Goal: Transaction & Acquisition: Purchase product/service

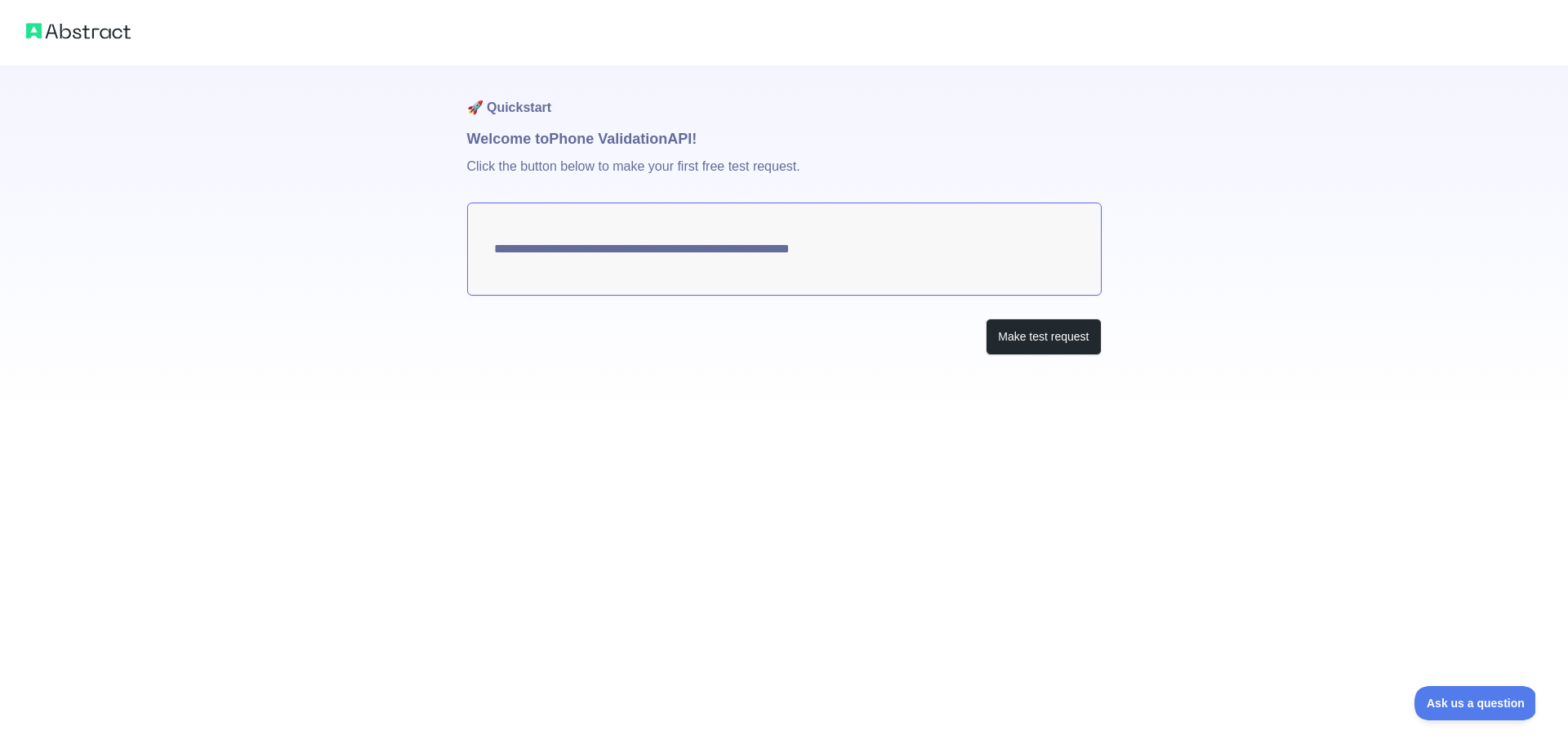
click at [924, 268] on textarea "**********" at bounding box center [784, 249] width 635 height 93
drag, startPoint x: 776, startPoint y: 260, endPoint x: 719, endPoint y: 288, distance: 63.5
click at [612, 260] on textarea "**********" at bounding box center [784, 249] width 635 height 93
click at [1026, 343] on button "Make test request" at bounding box center [1043, 337] width 115 height 37
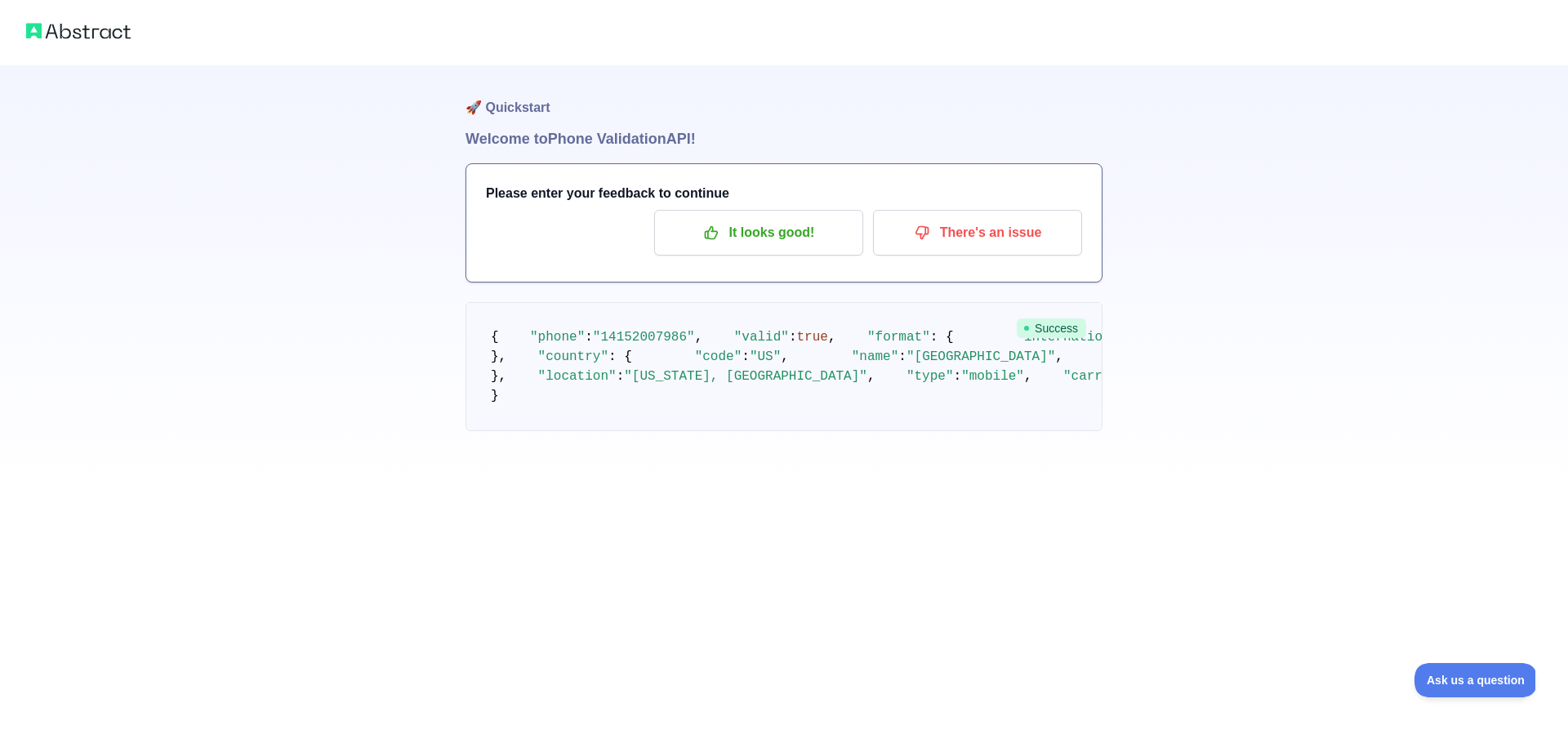
click at [62, 30] on img at bounding box center [78, 31] width 104 height 23
drag, startPoint x: 761, startPoint y: 266, endPoint x: 769, endPoint y: 236, distance: 31.0
click at [766, 258] on div "Please enter your feedback to continue It looks good! There's an issue" at bounding box center [784, 223] width 636 height 118
click at [769, 235] on p "It looks good!" at bounding box center [759, 232] width 185 height 28
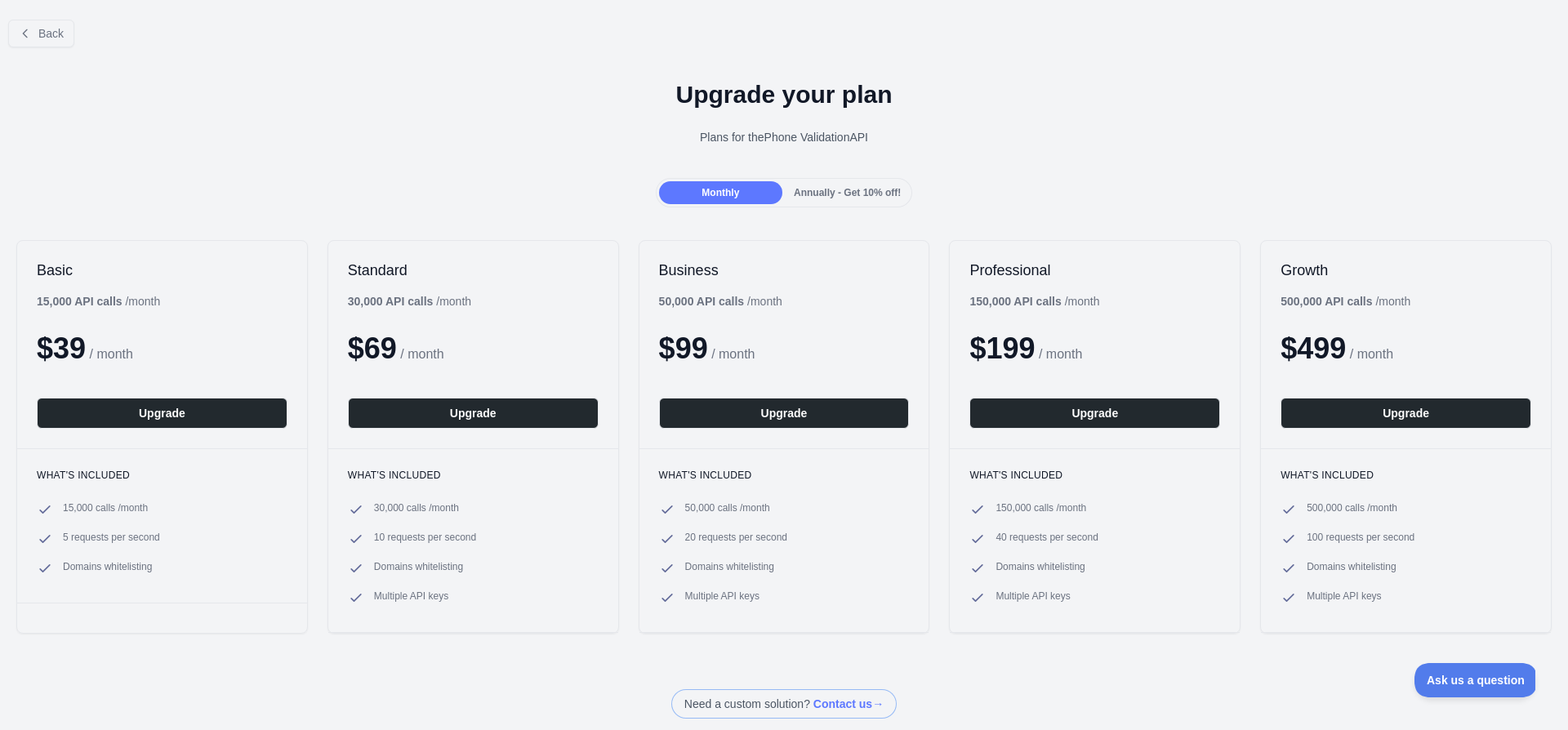
click at [880, 191] on span "Annually - Get 10% off!" at bounding box center [847, 192] width 107 height 12
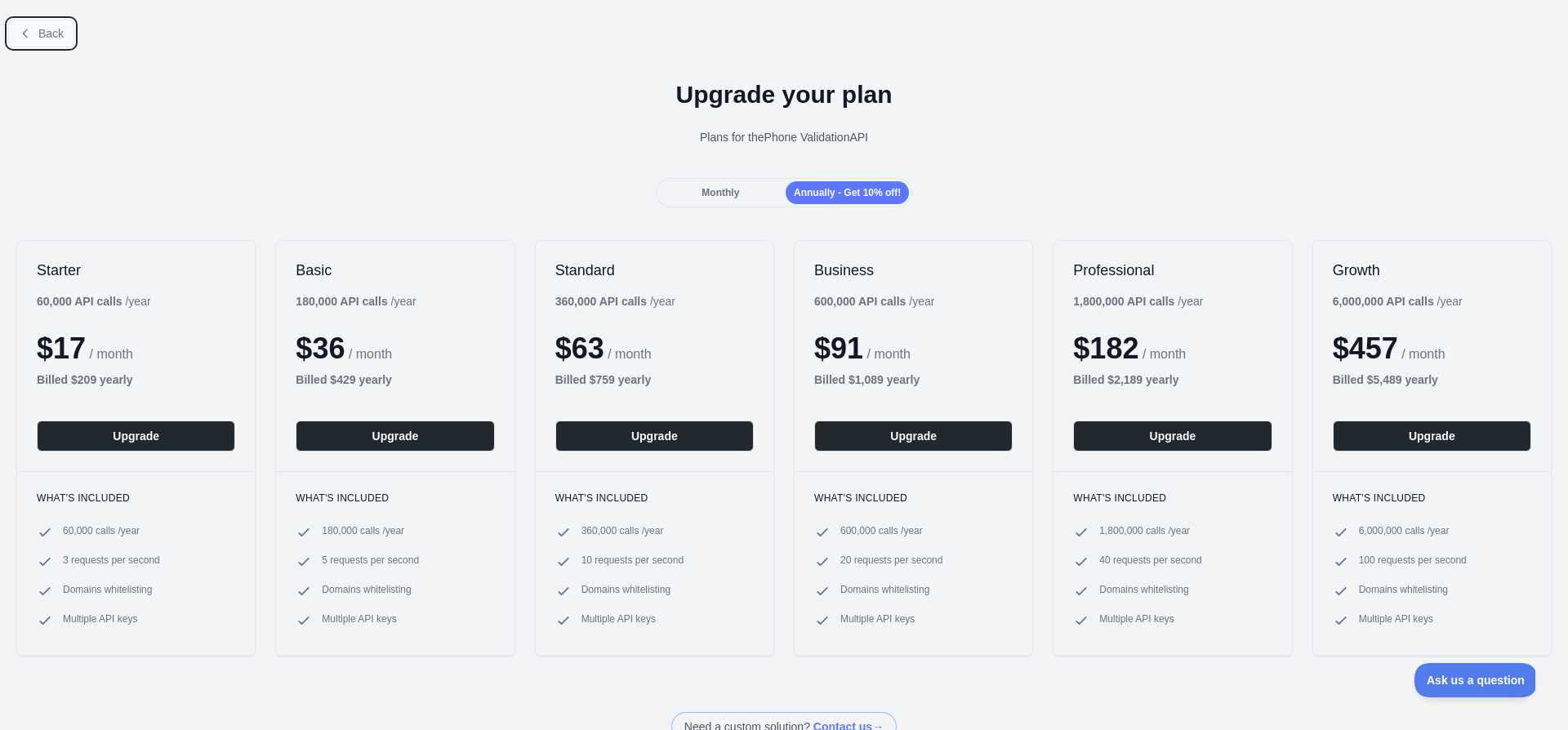
click at [32, 28] on button "Back" at bounding box center [41, 34] width 66 height 28
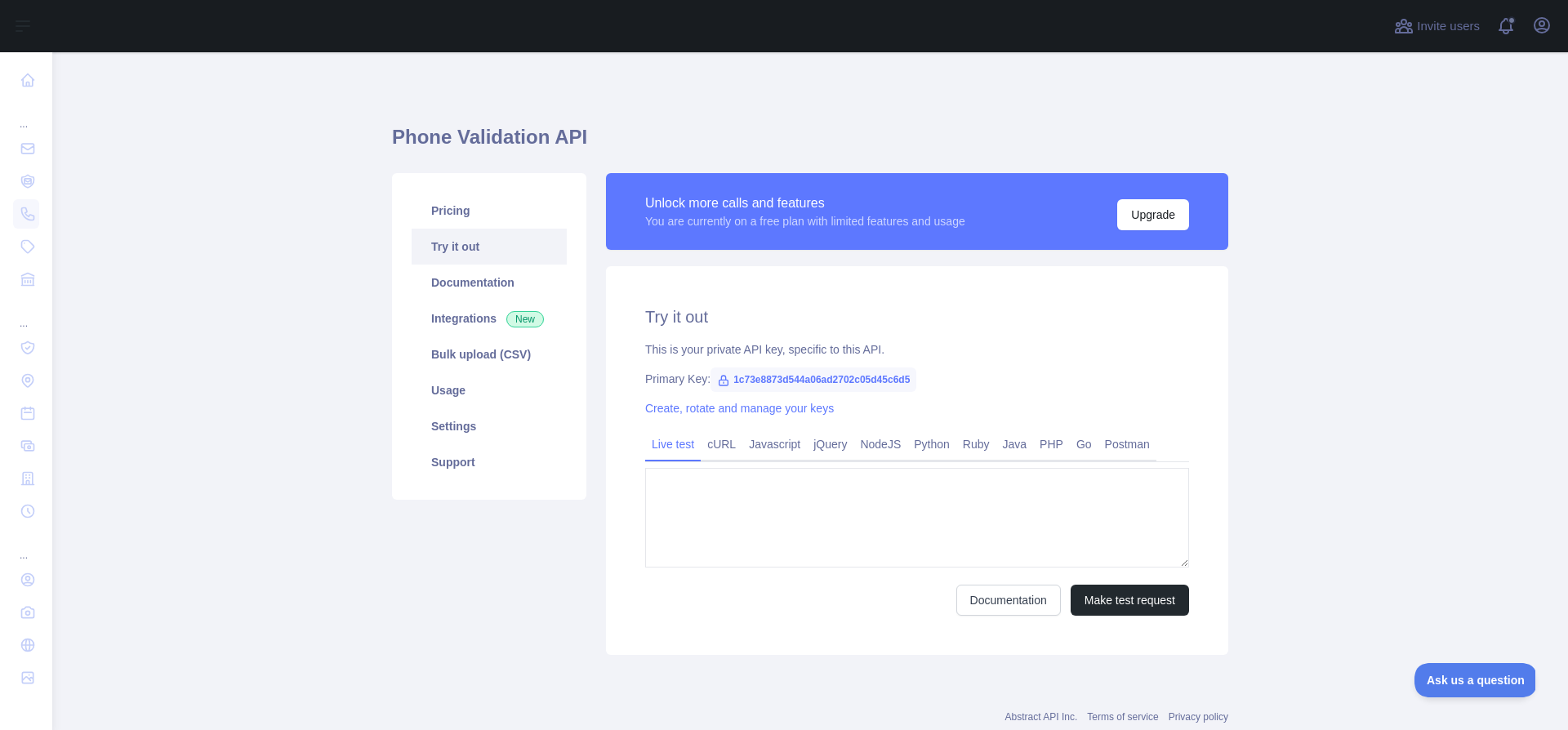
type textarea "**********"
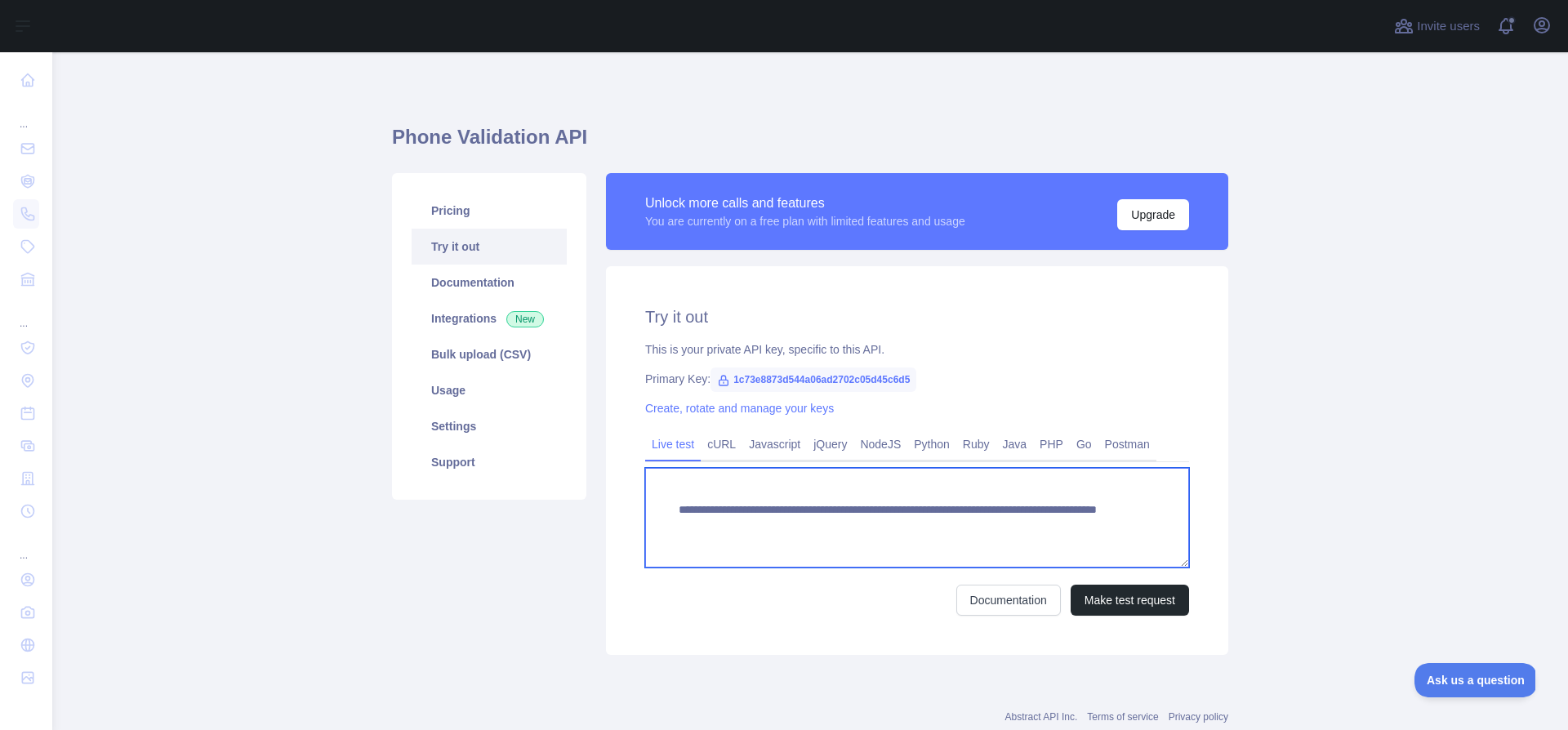
click at [1081, 539] on textarea "**********" at bounding box center [917, 518] width 544 height 100
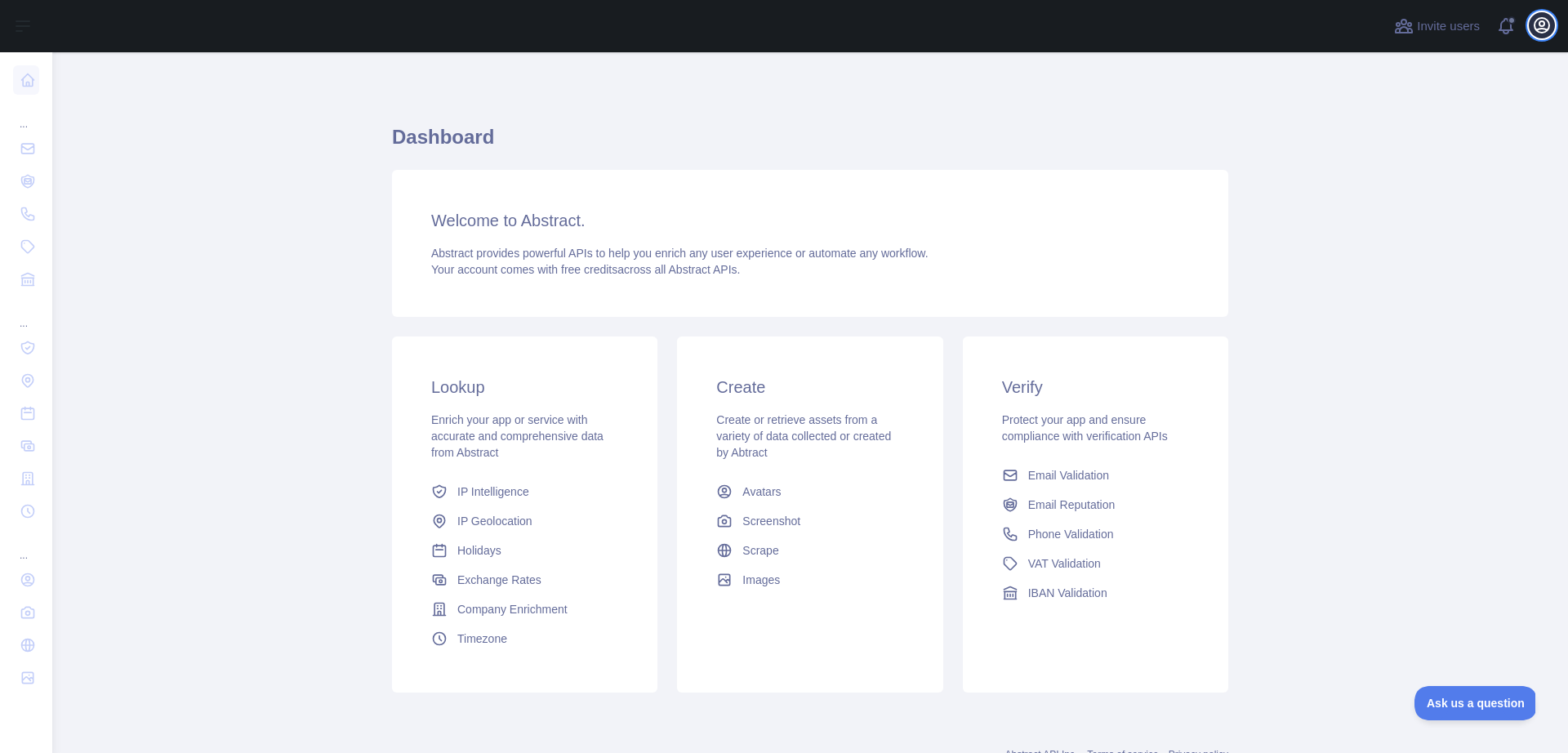
click at [1530, 29] on button "Open user menu" at bounding box center [1542, 25] width 26 height 26
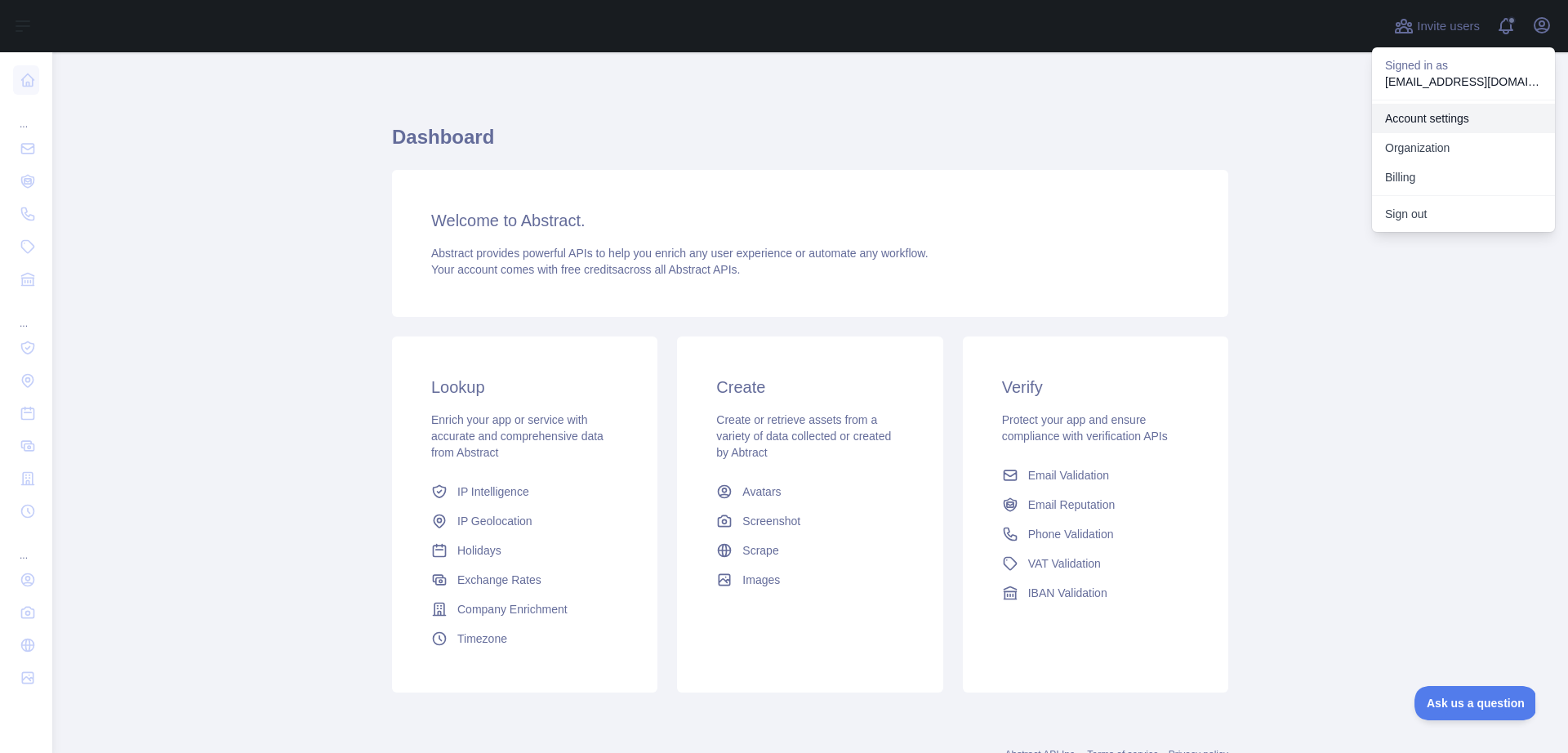
click at [1440, 119] on link "Account settings" at bounding box center [1464, 118] width 183 height 29
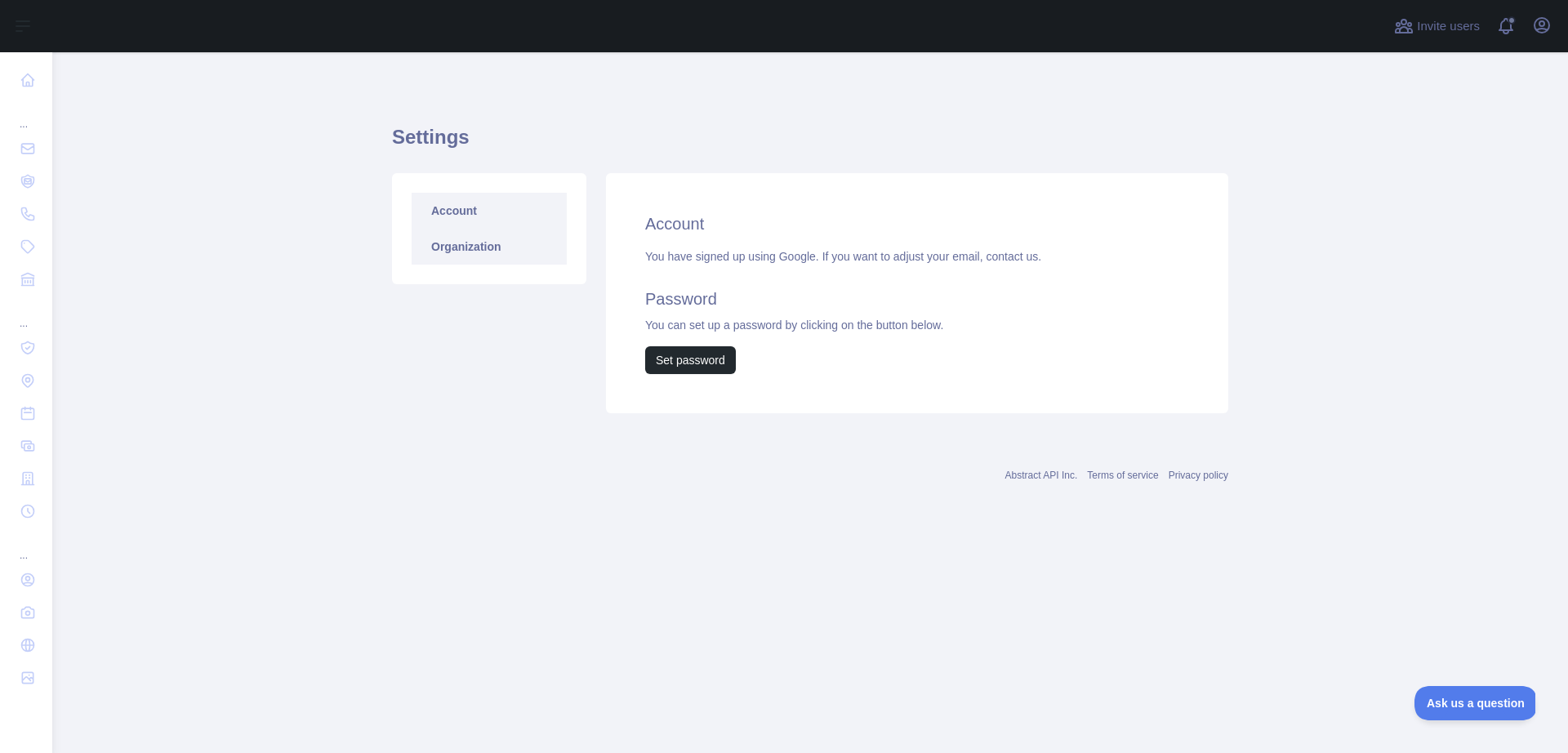
click at [448, 247] on link "Organization" at bounding box center [489, 247] width 155 height 36
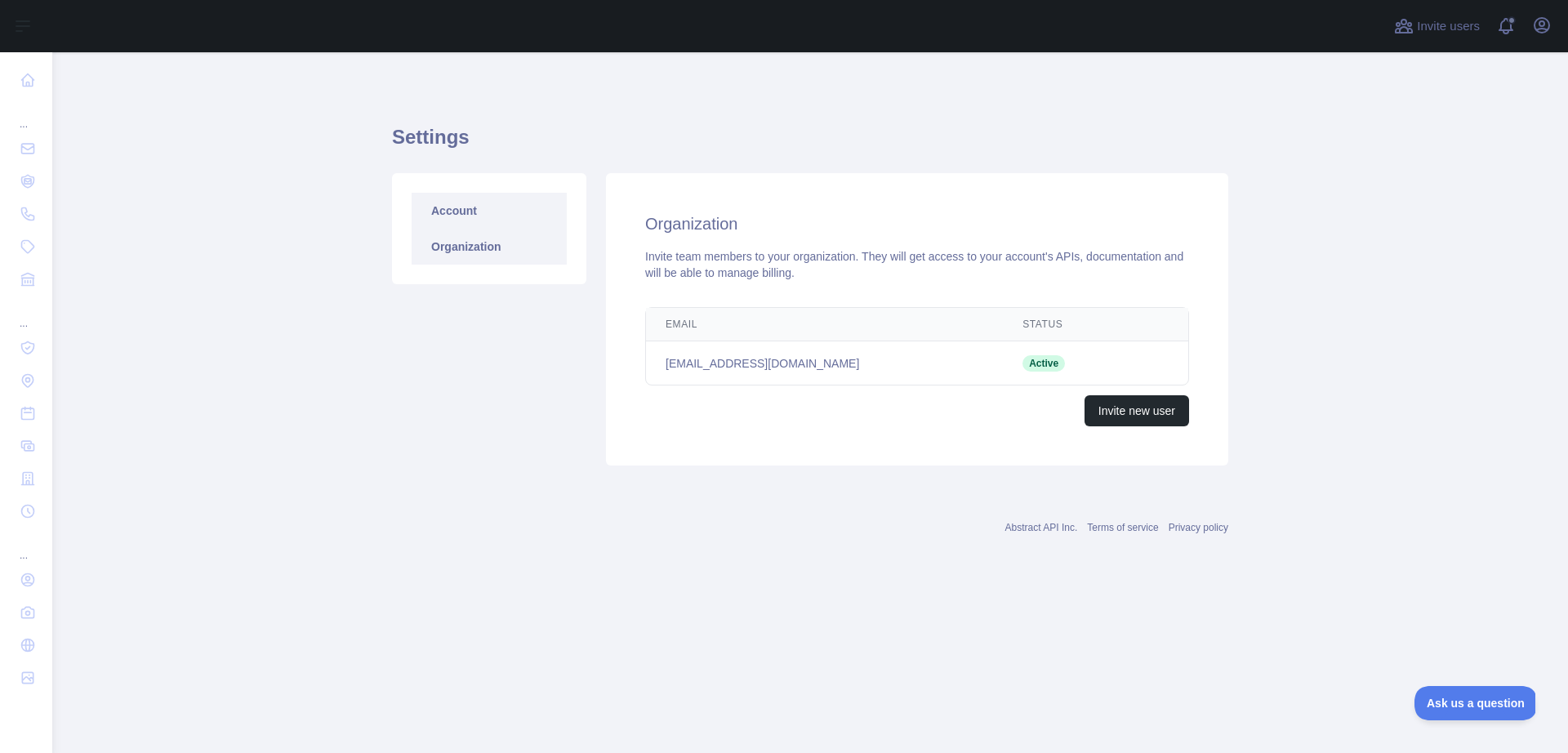
click at [462, 208] on link "Account" at bounding box center [489, 211] width 155 height 36
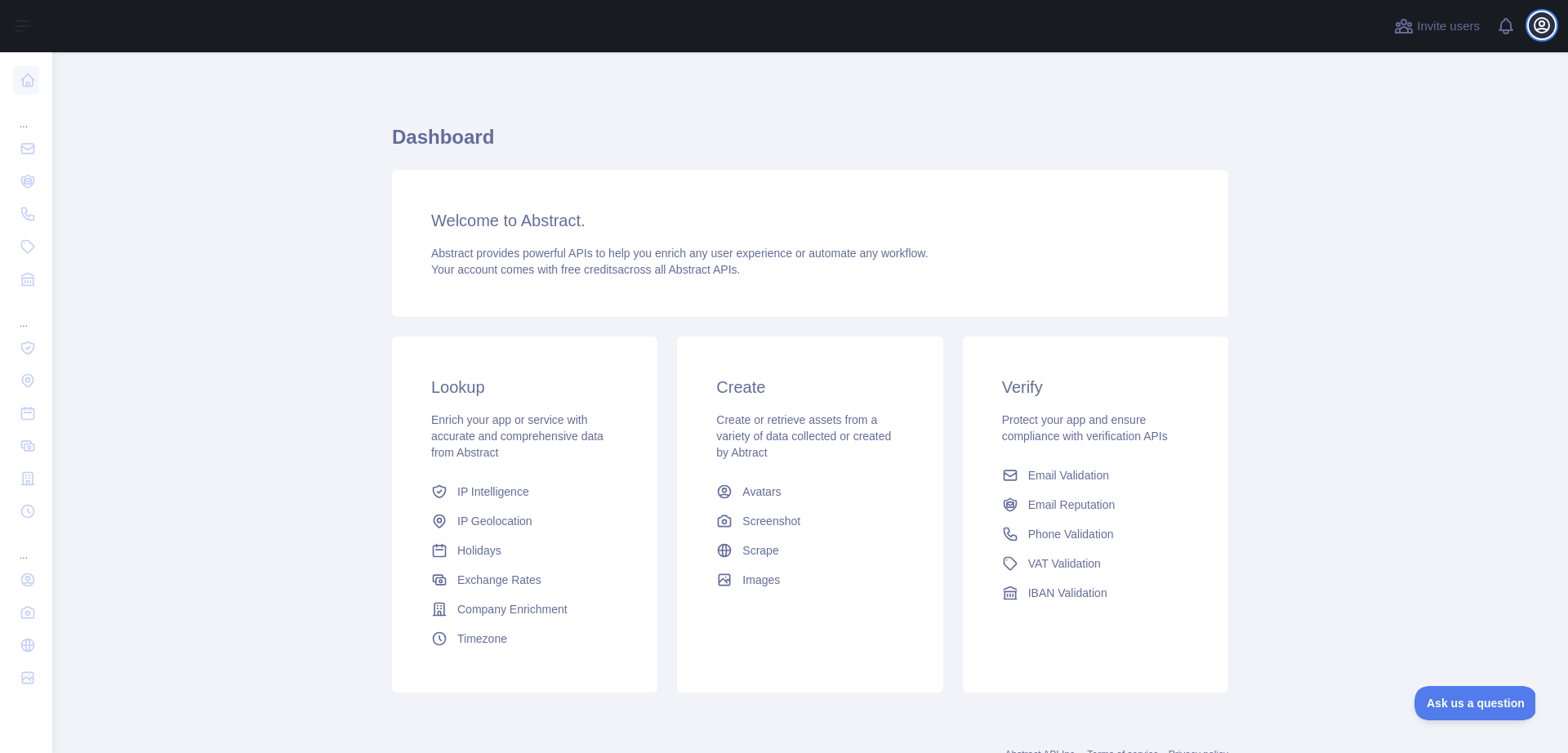
click at [1547, 24] on icon "button" at bounding box center [1543, 25] width 20 height 20
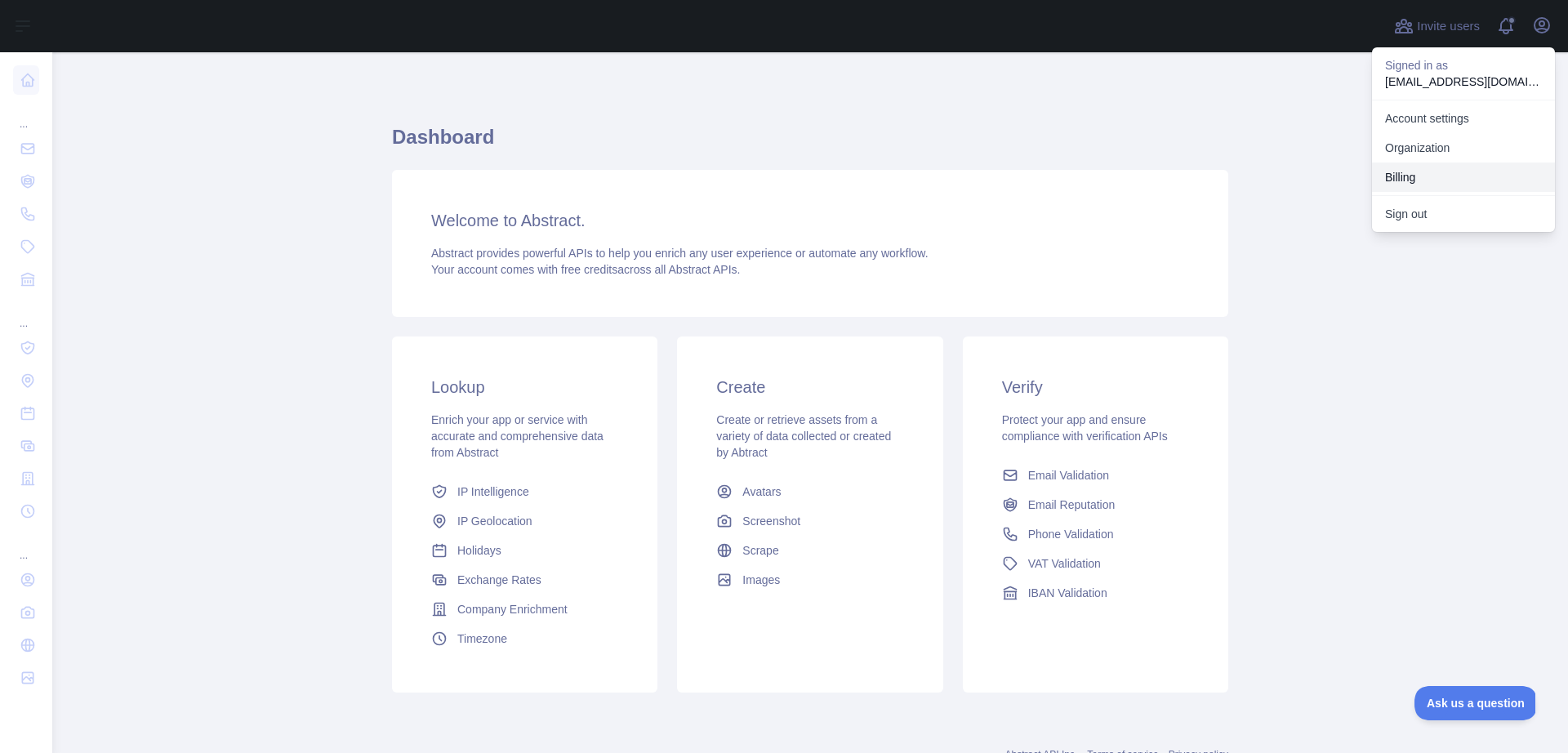
click at [1451, 181] on button "Billing" at bounding box center [1464, 177] width 183 height 29
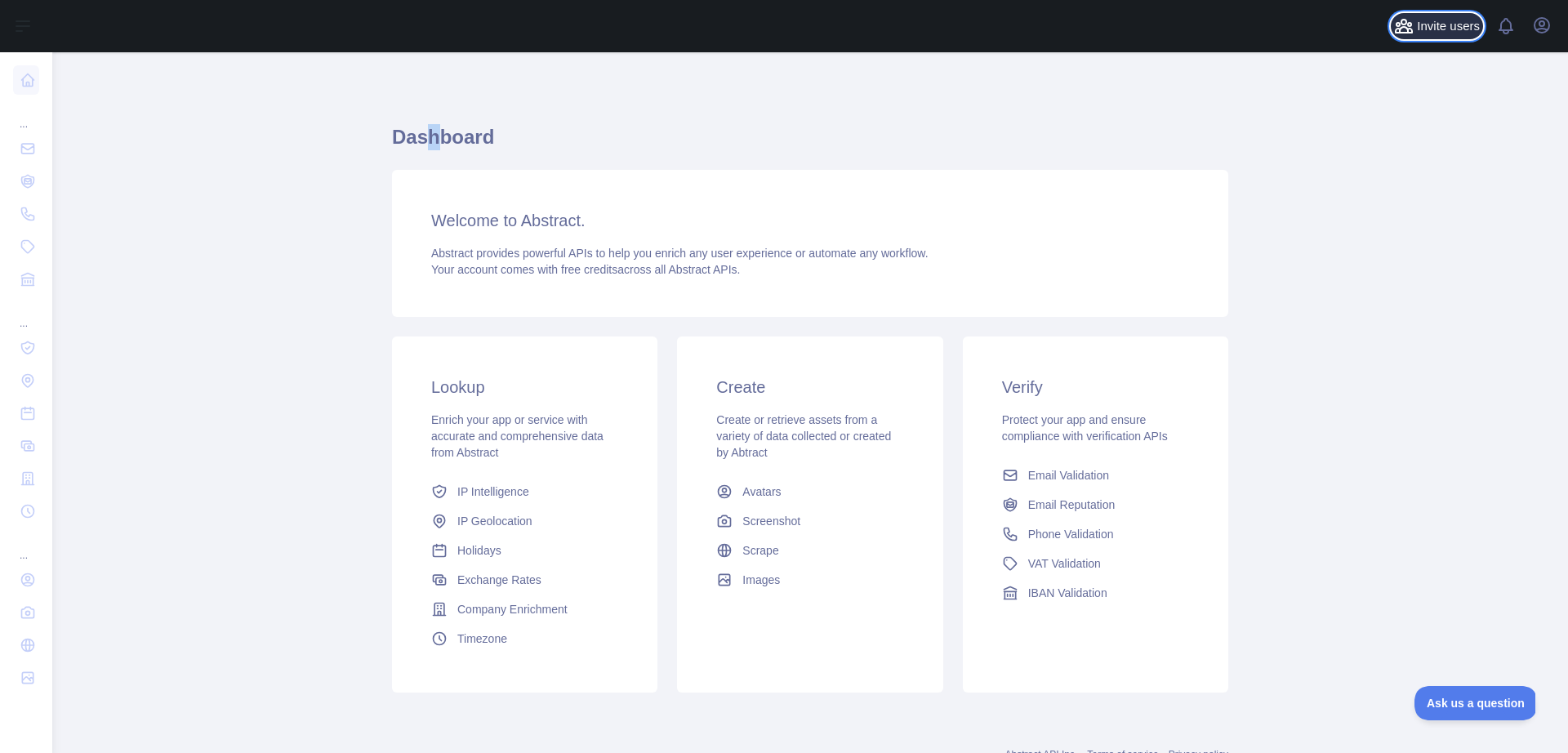
click at [1446, 26] on span "Invite users" at bounding box center [1448, 26] width 63 height 19
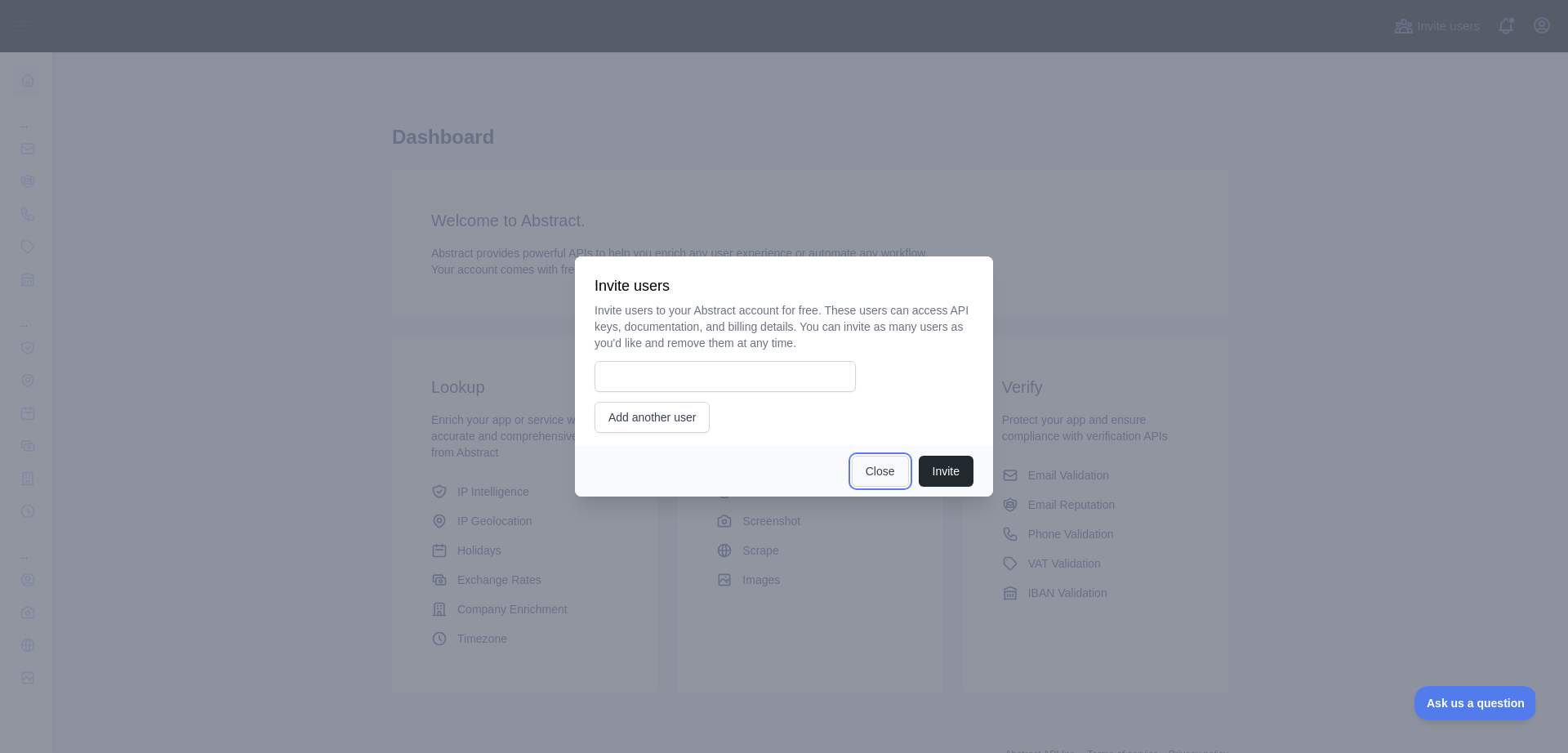
click at [884, 474] on button "Close" at bounding box center [880, 472] width 57 height 31
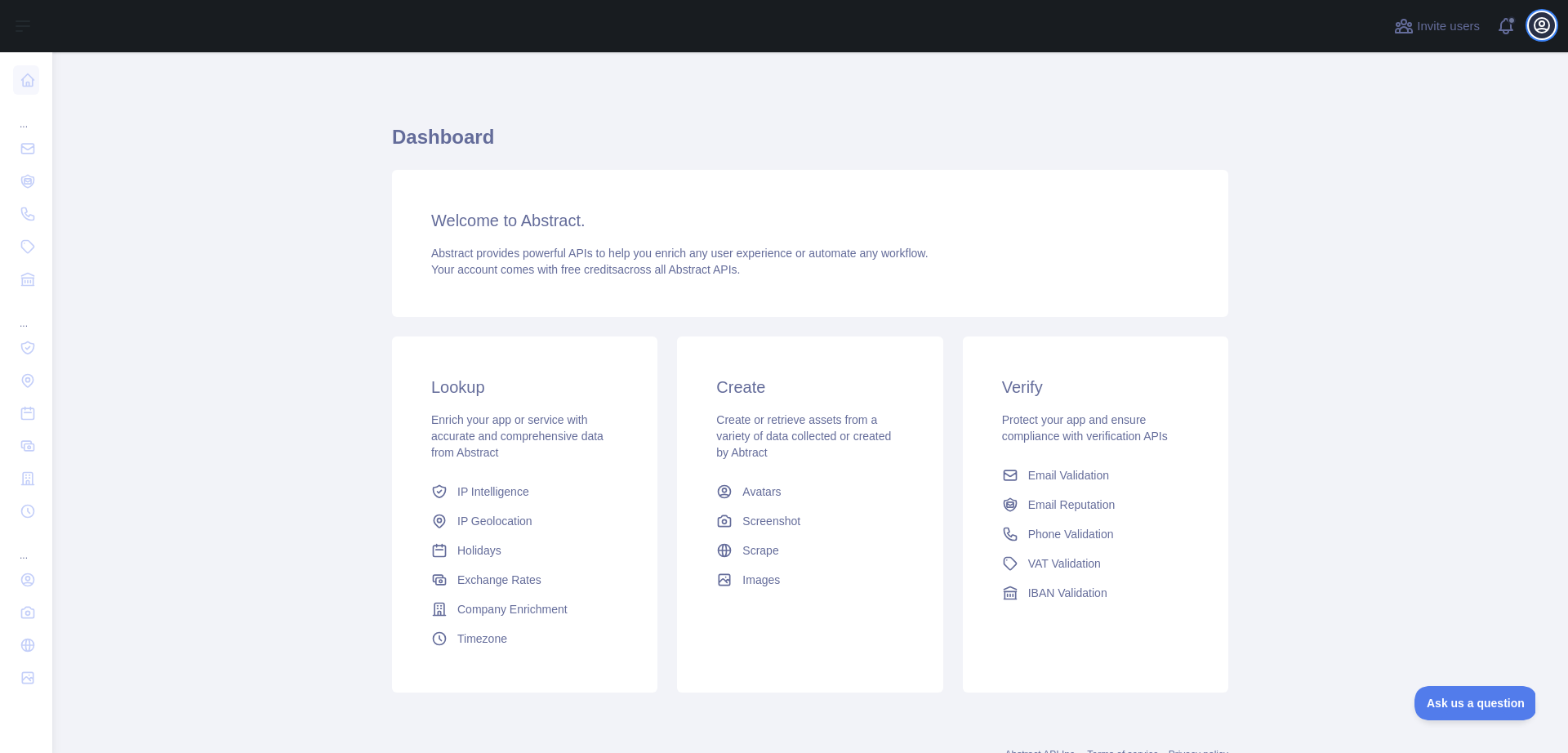
click at [1544, 29] on icon "button" at bounding box center [1542, 25] width 15 height 15
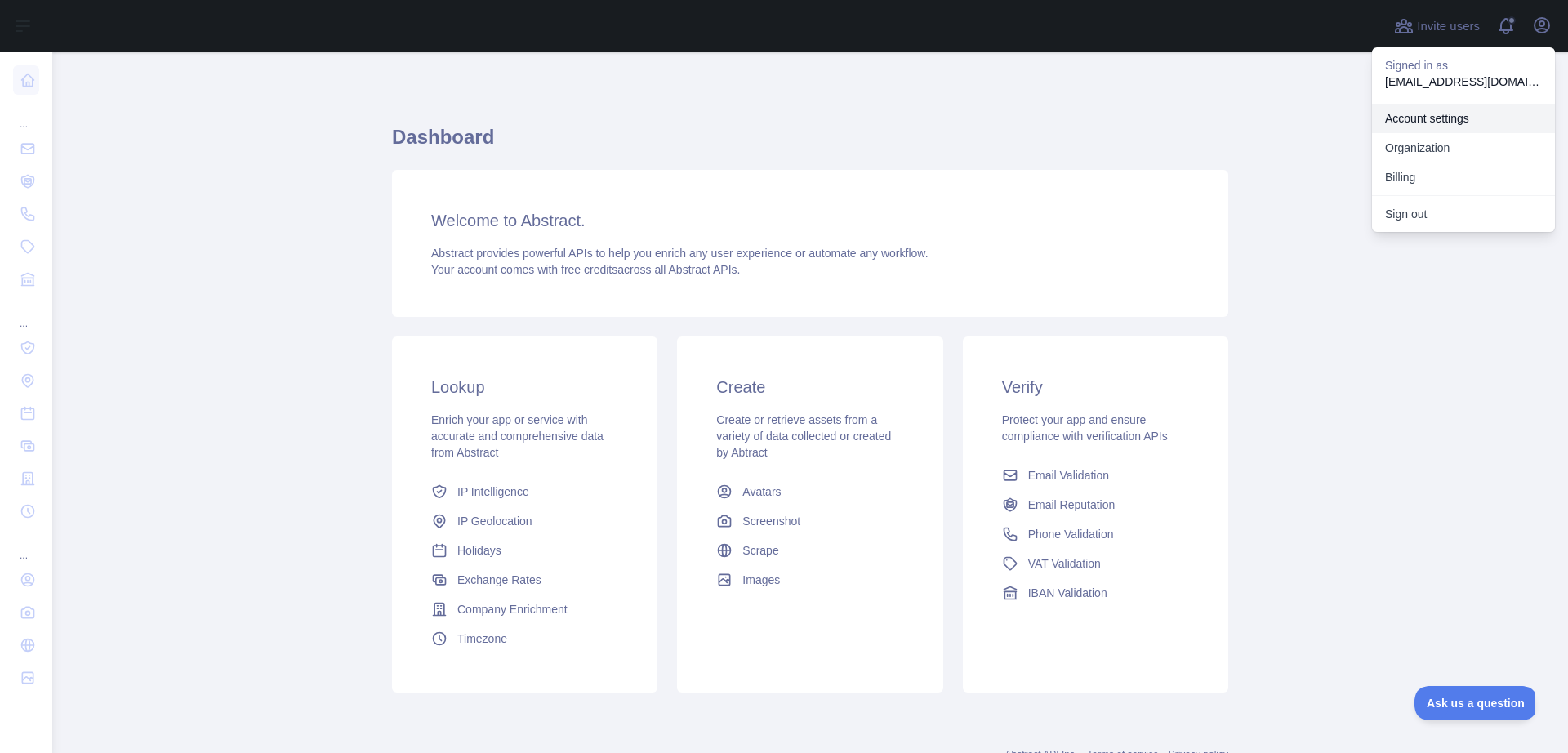
click at [1464, 119] on link "Account settings" at bounding box center [1464, 118] width 183 height 29
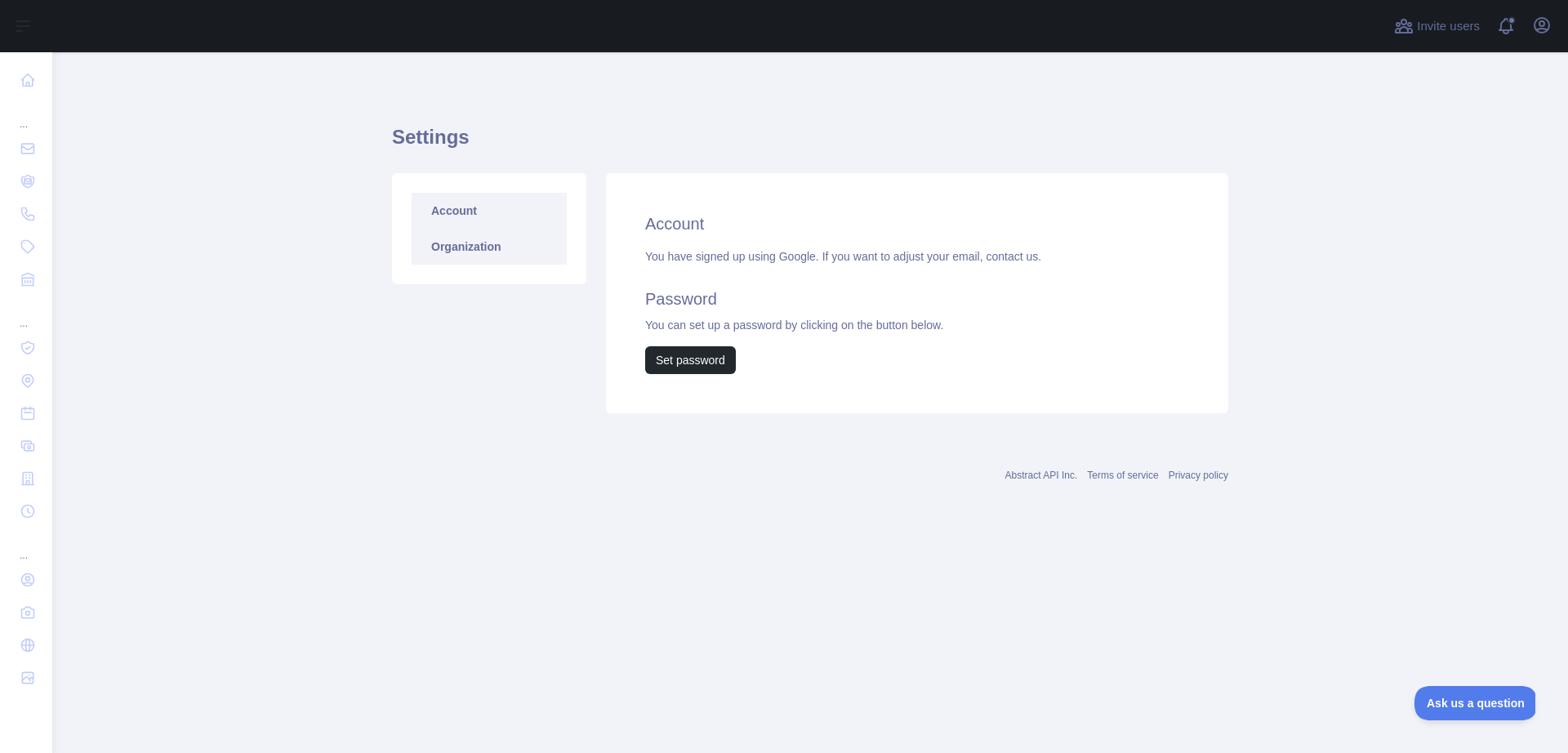
click at [443, 245] on link "Organization" at bounding box center [489, 247] width 155 height 36
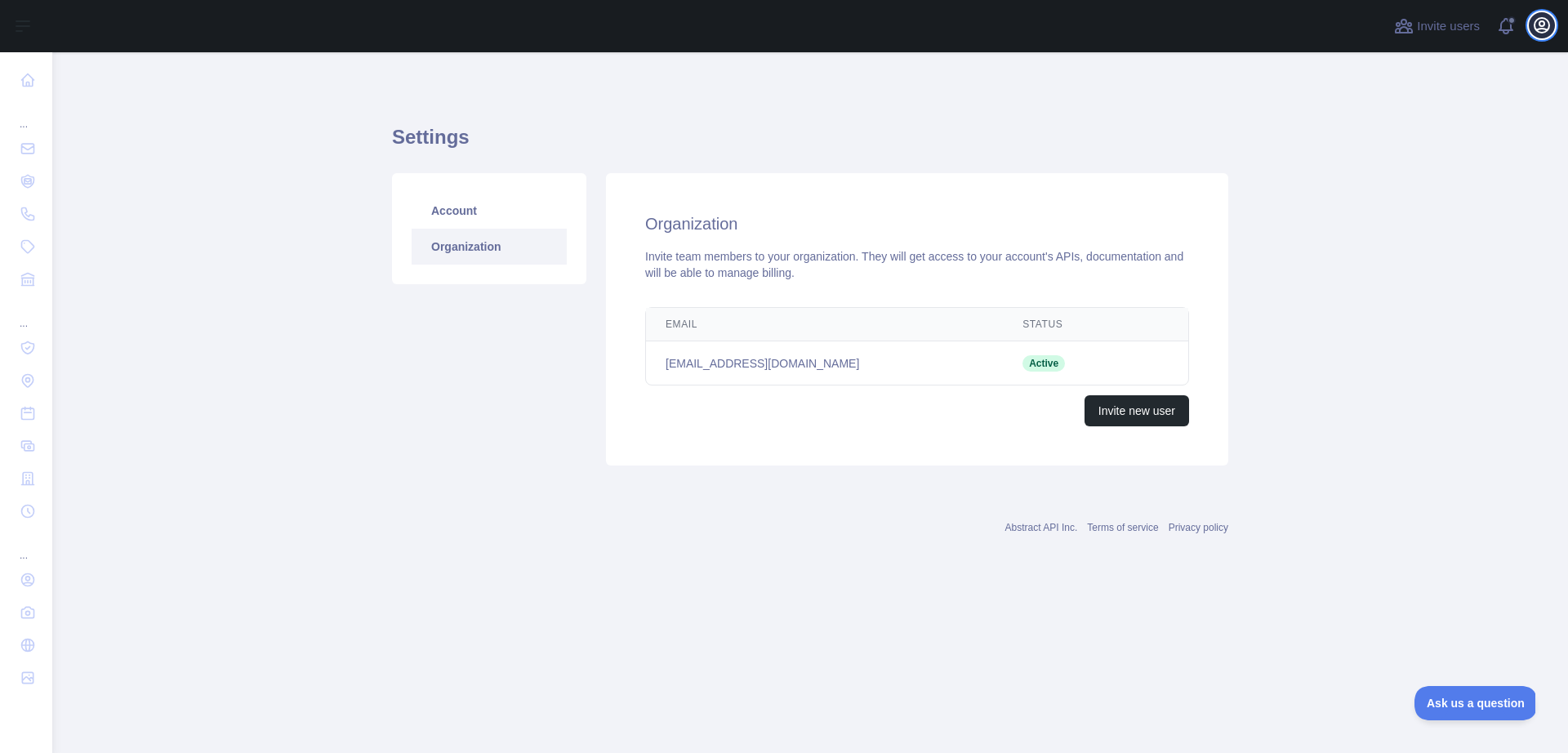
click at [1545, 18] on icon "button" at bounding box center [1542, 25] width 15 height 15
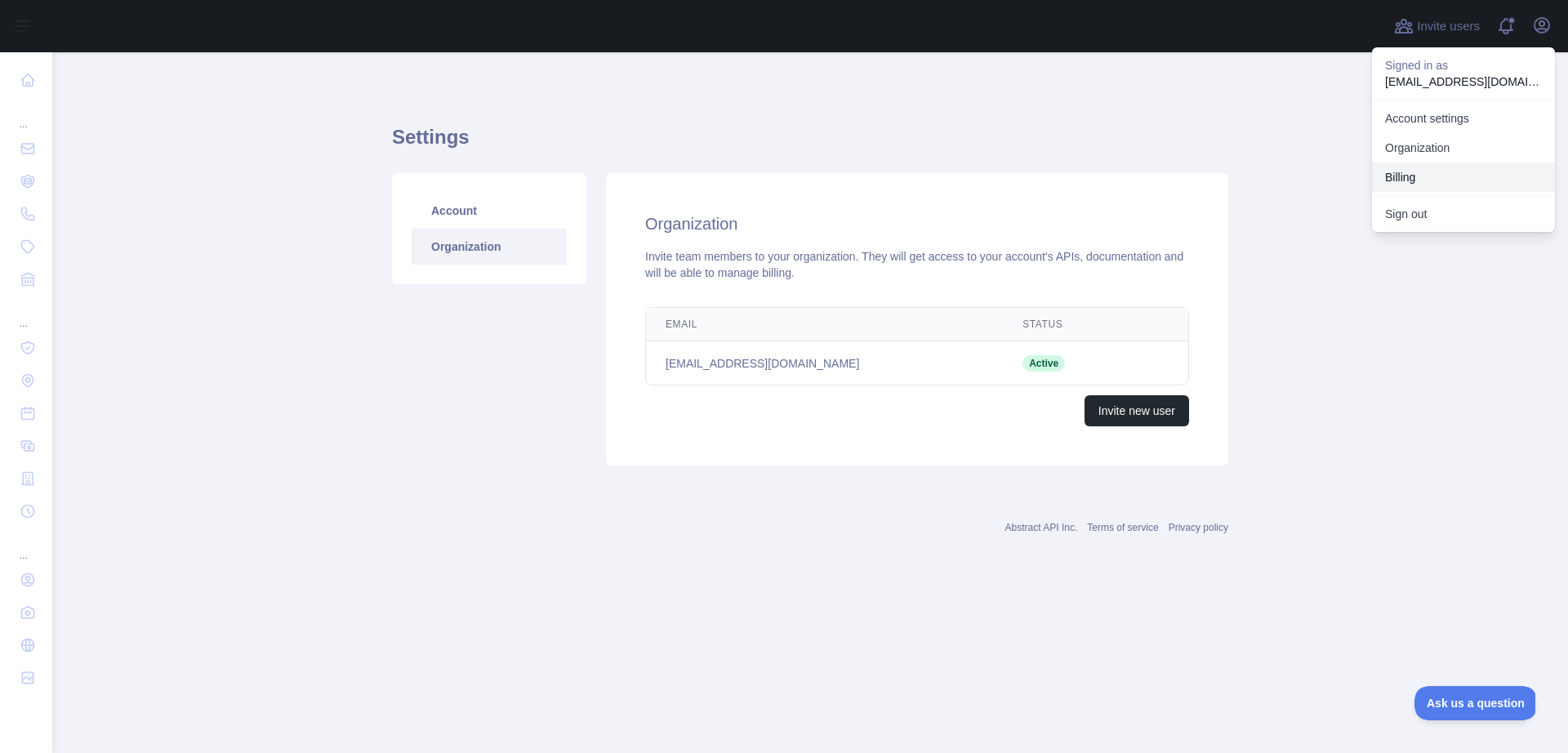
click at [1417, 188] on button "Billing" at bounding box center [1464, 177] width 183 height 29
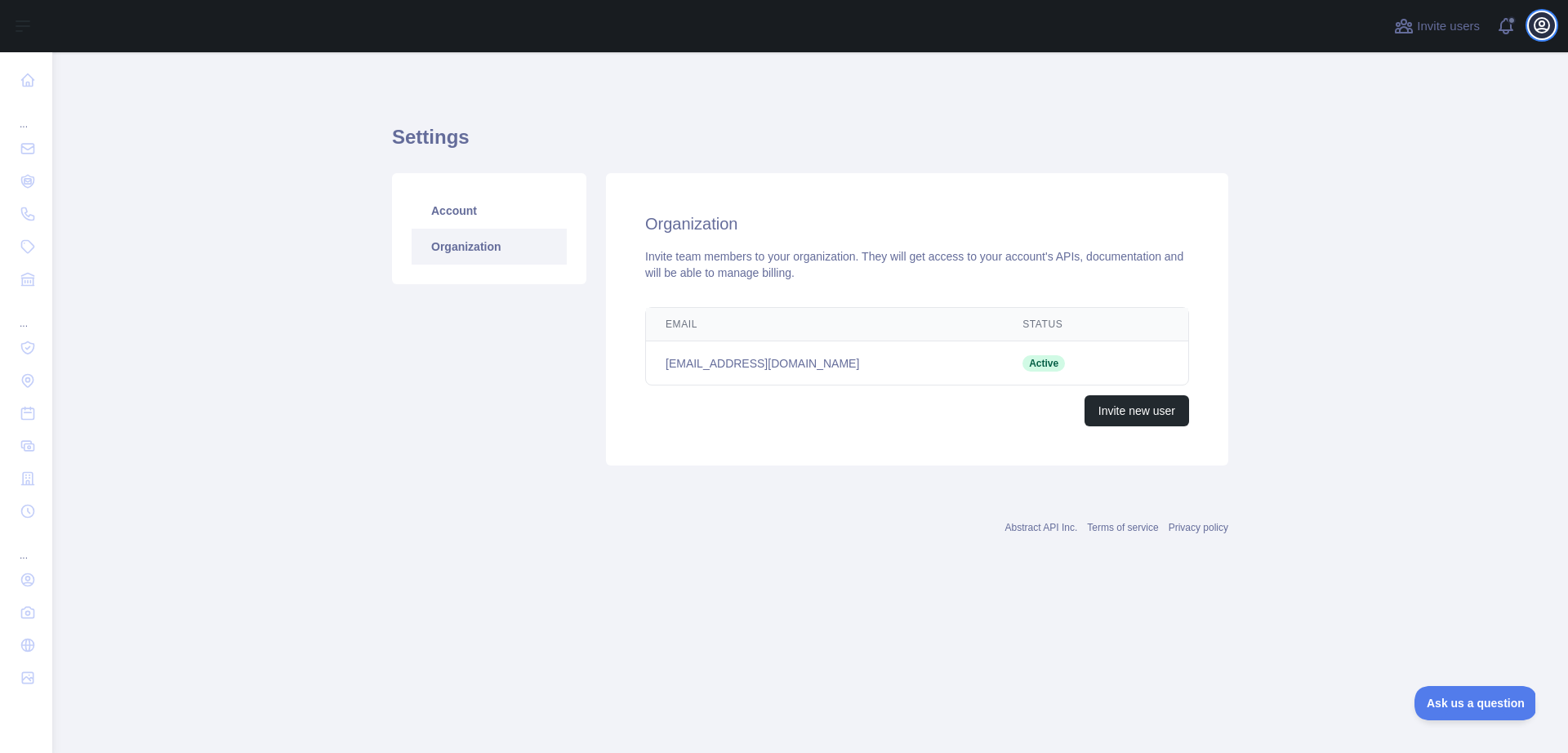
click at [1553, 30] on button "Open user menu" at bounding box center [1542, 25] width 26 height 26
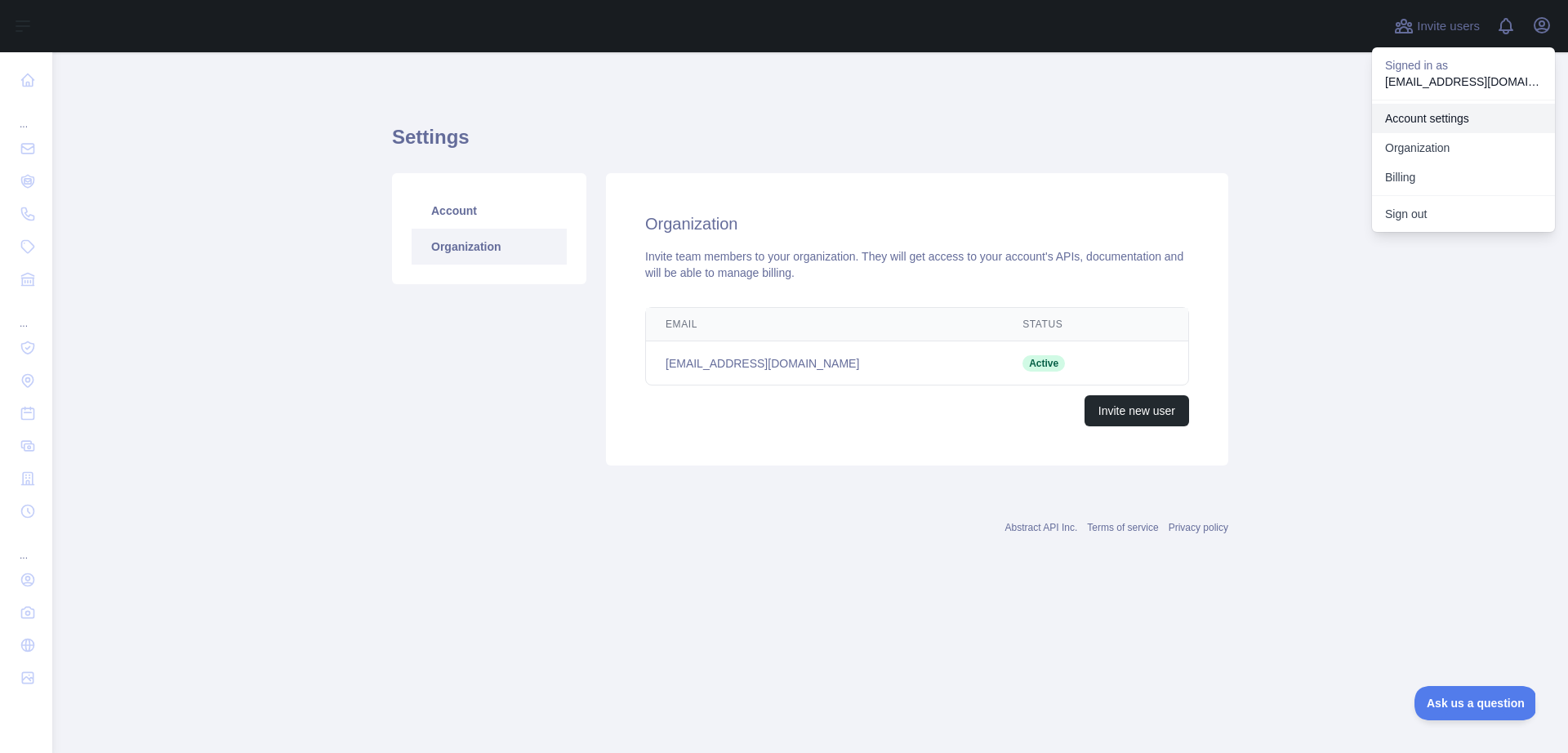
click at [1432, 119] on link "Account settings" at bounding box center [1464, 118] width 183 height 29
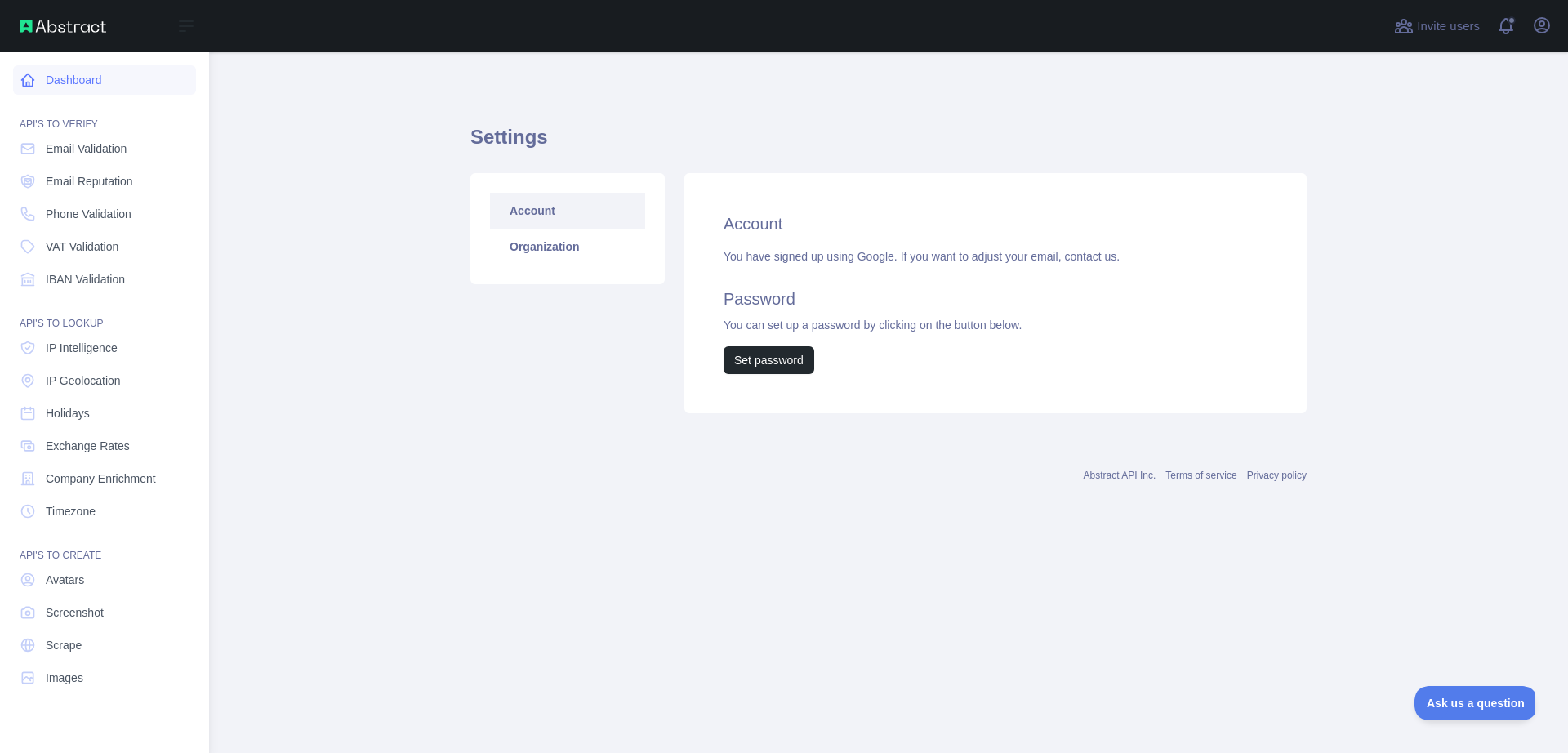
click at [78, 83] on link "Dashboard" at bounding box center [104, 80] width 183 height 29
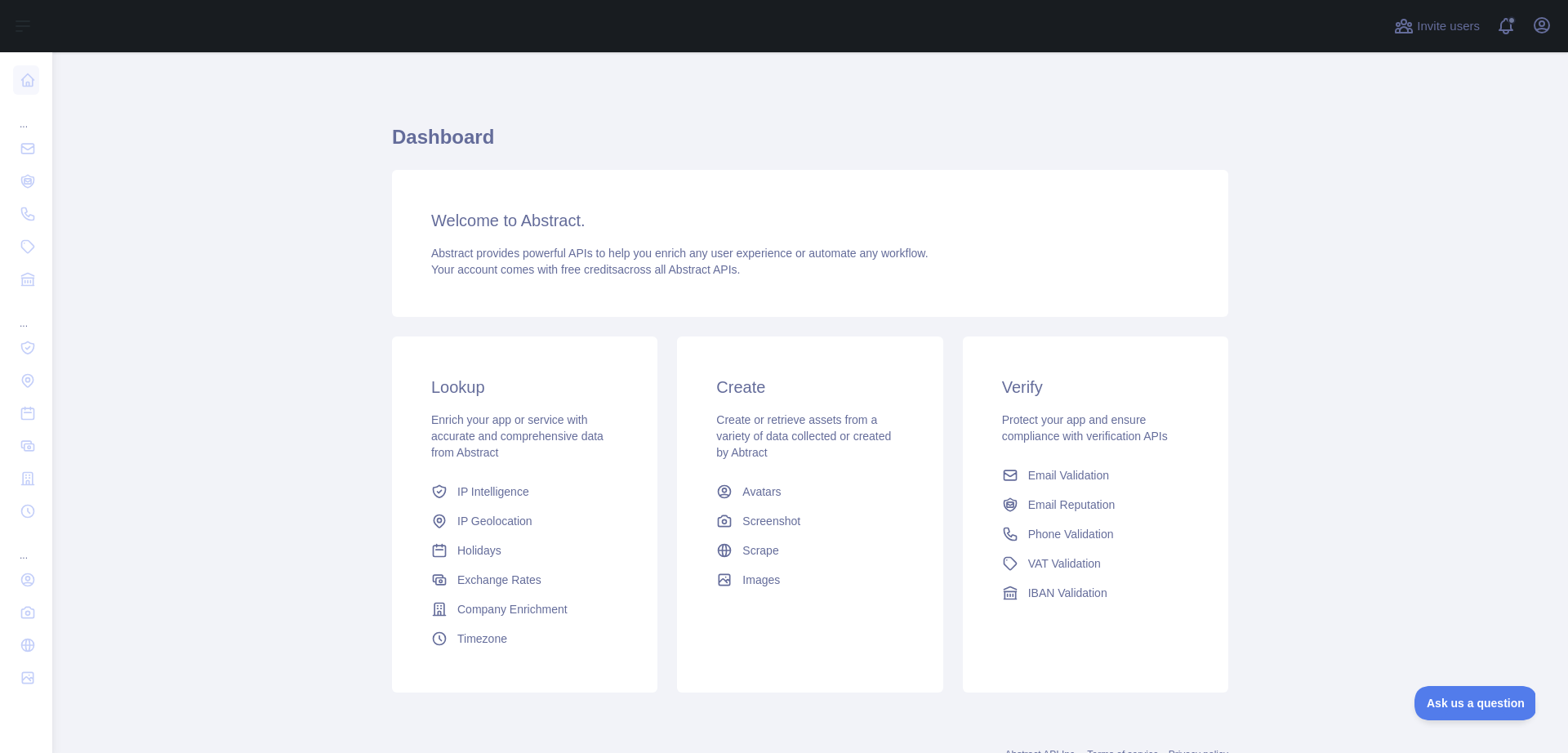
scroll to position [61, 0]
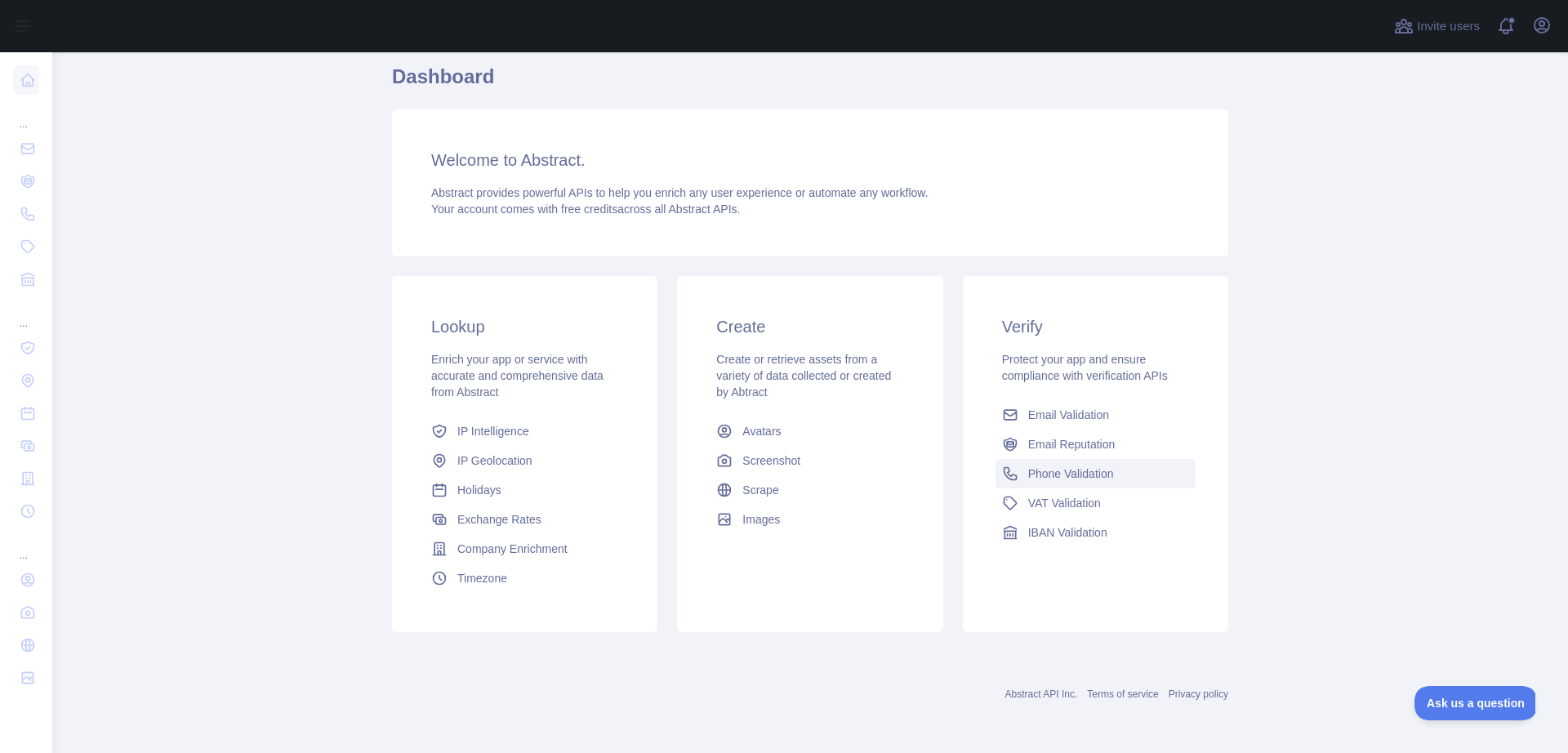
click at [1061, 471] on span "Phone Validation" at bounding box center [1071, 474] width 86 height 16
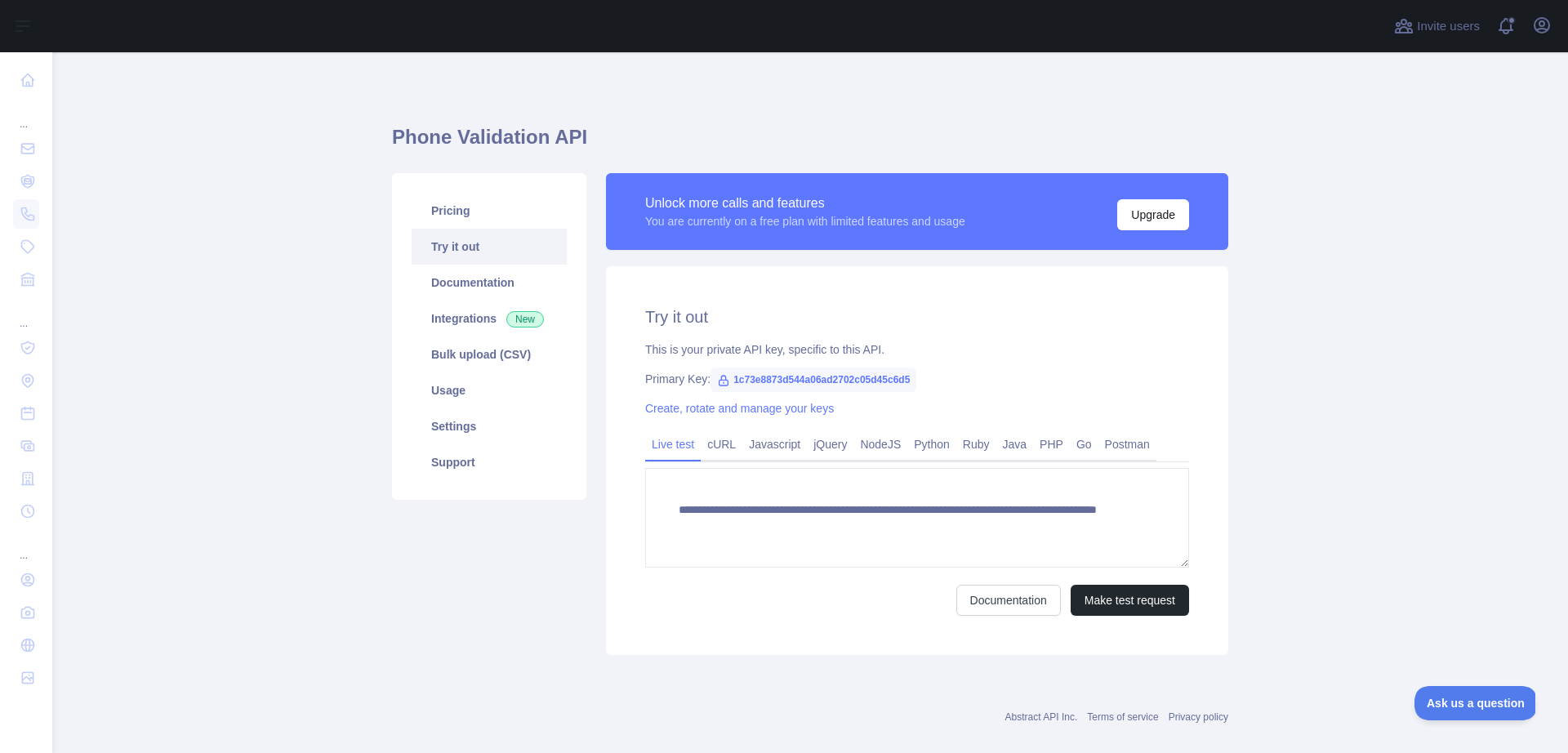
click at [748, 382] on span "1c73e8873d544a06ad2702c05d45c6d5" at bounding box center [813, 379] width 206 height 24
click at [726, 376] on icon at bounding box center [724, 380] width 13 height 13
click at [718, 376] on icon at bounding box center [724, 380] width 13 height 13
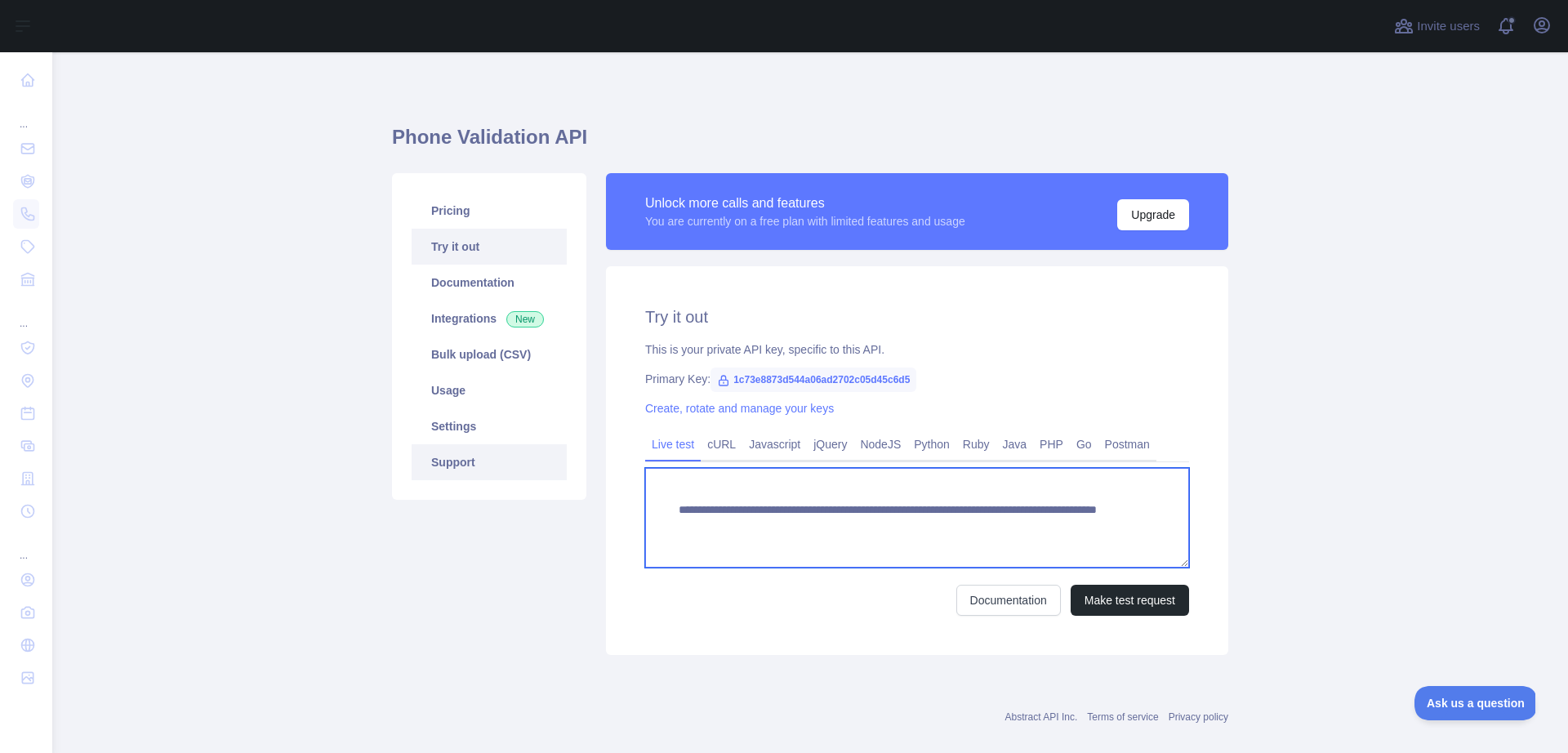
drag, startPoint x: 1072, startPoint y: 533, endPoint x: 546, endPoint y: 468, distance: 530.0
click at [645, 468] on textarea "**********" at bounding box center [917, 518] width 544 height 100
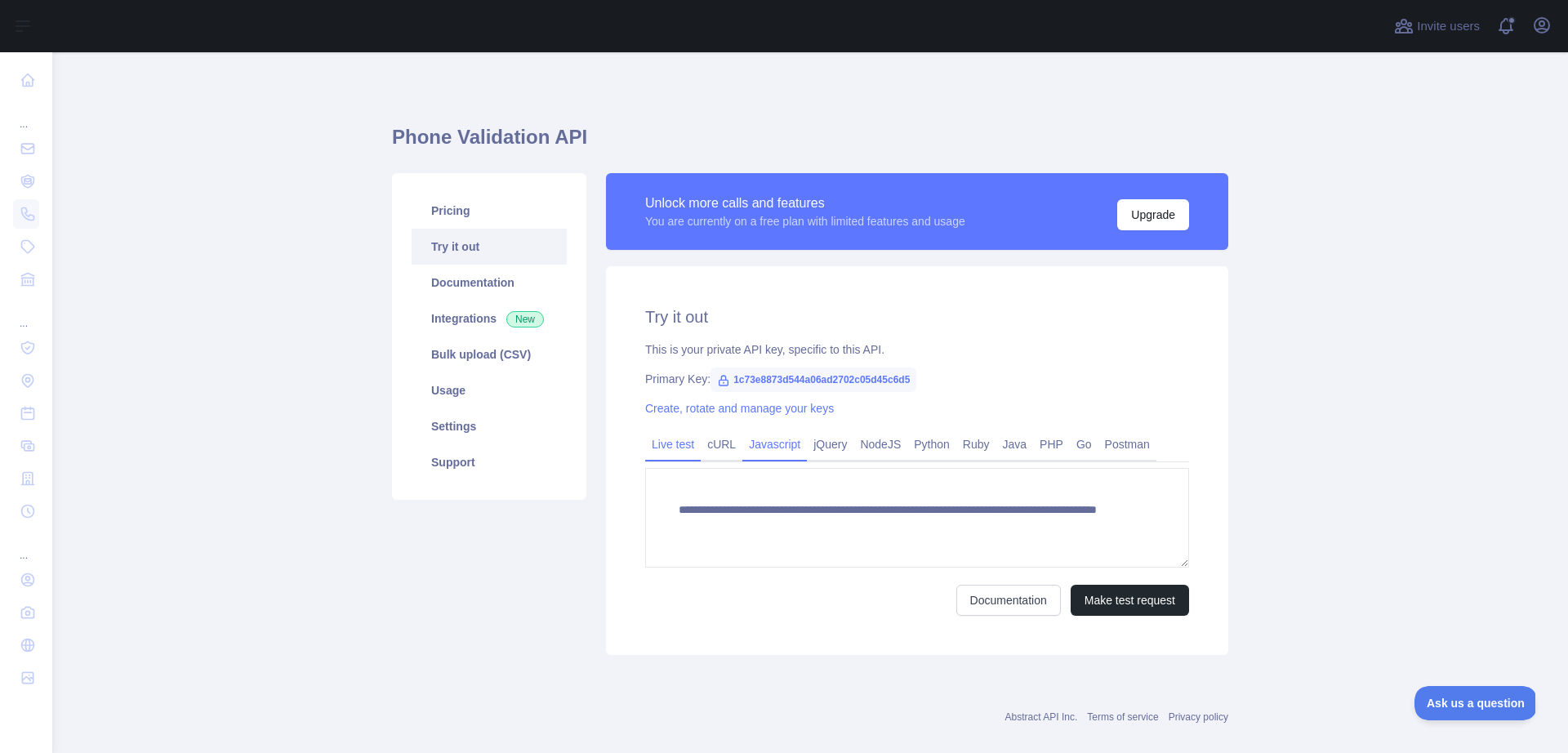
click at [760, 438] on link "Javascript" at bounding box center [774, 445] width 64 height 26
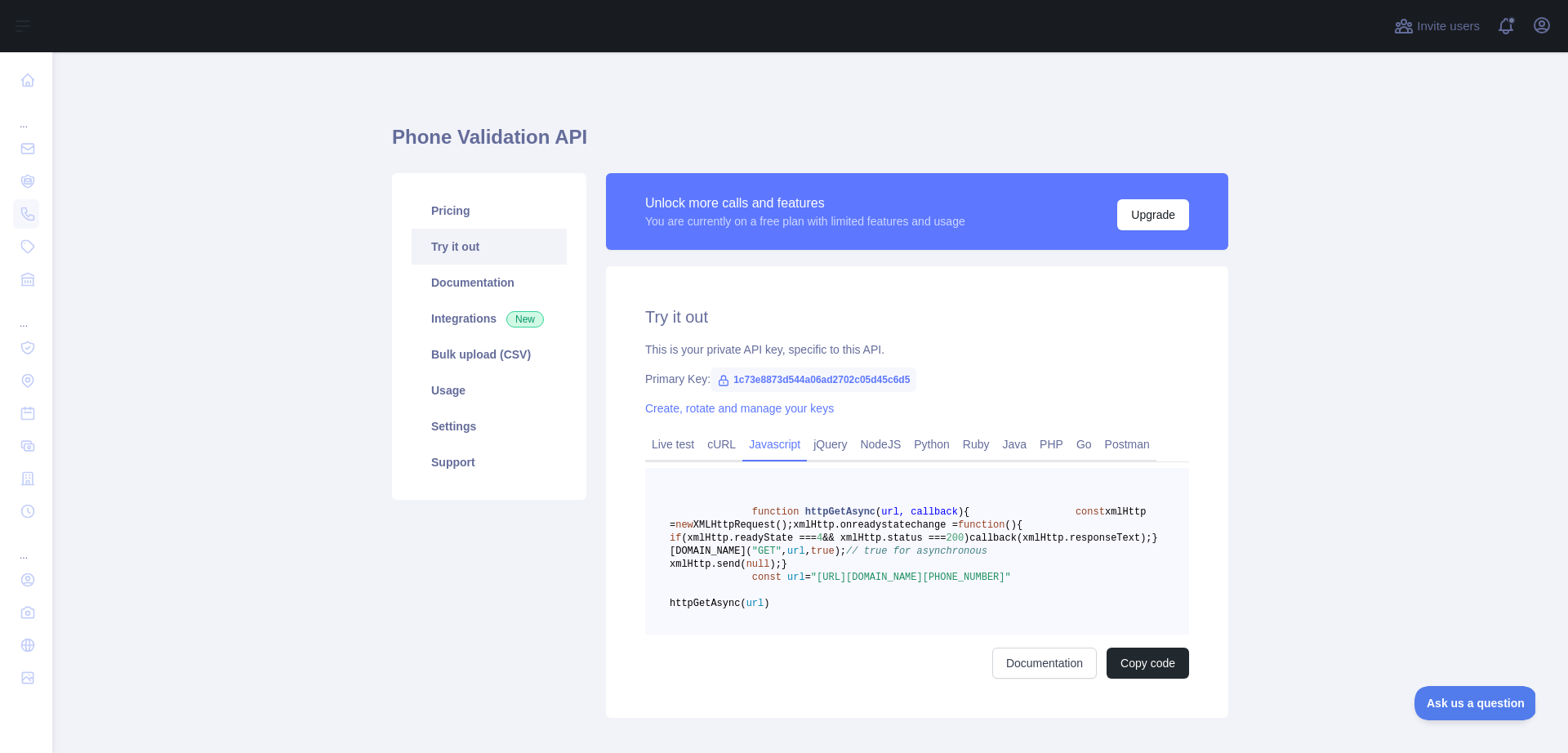
click at [804, 443] on link "Javascript" at bounding box center [774, 445] width 64 height 26
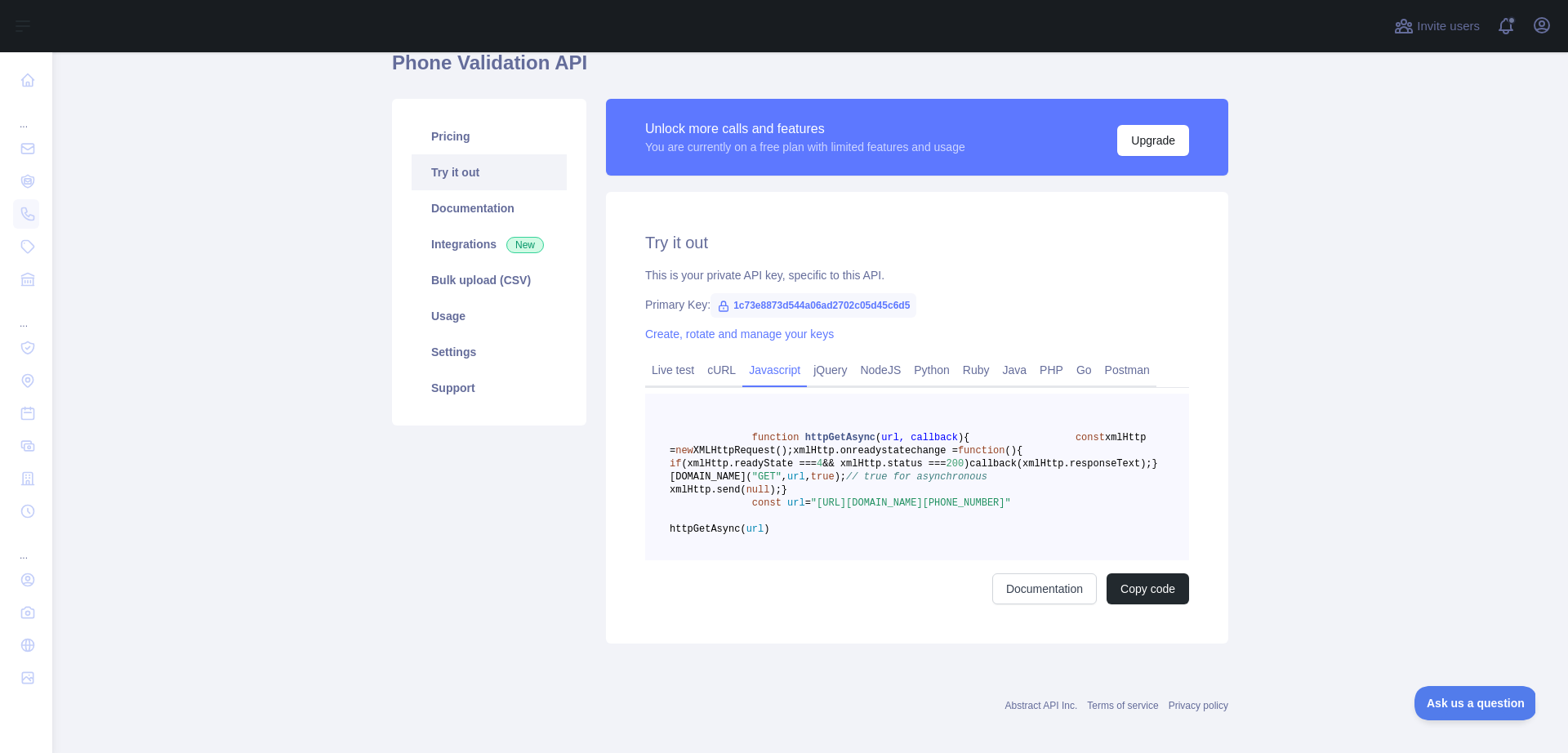
scroll to position [164, 0]
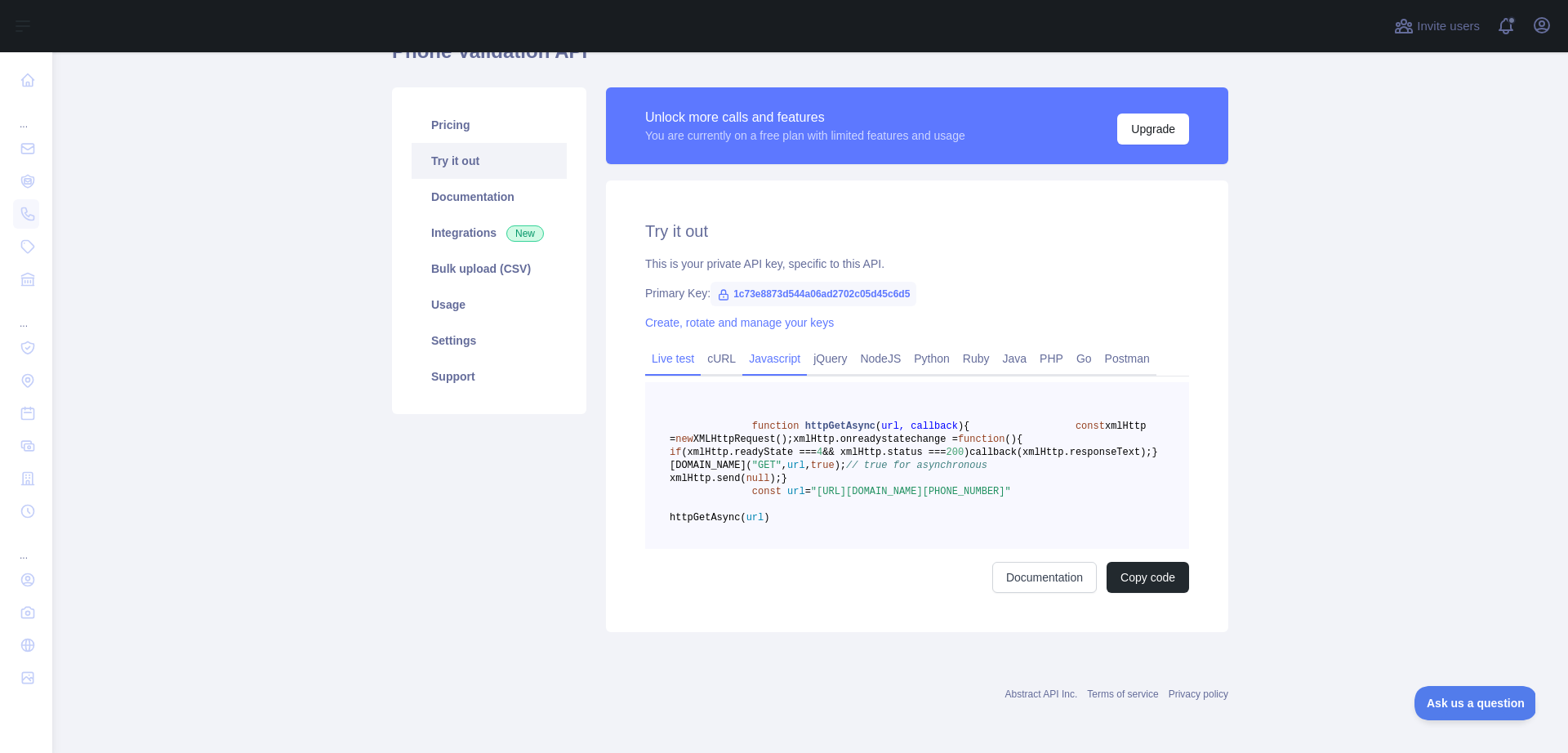
click at [671, 346] on link "Live test" at bounding box center [672, 358] width 55 height 26
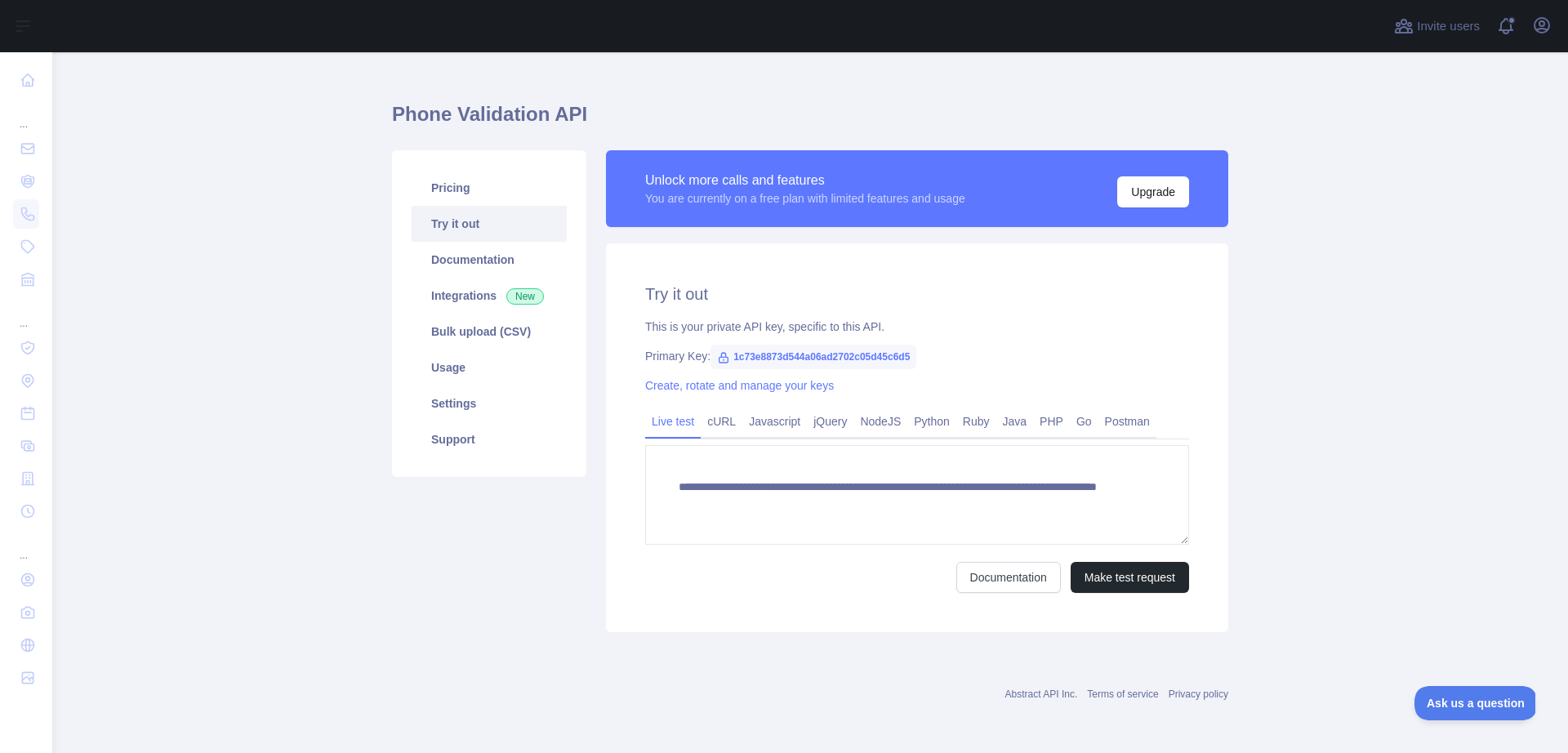
scroll to position [21, 0]
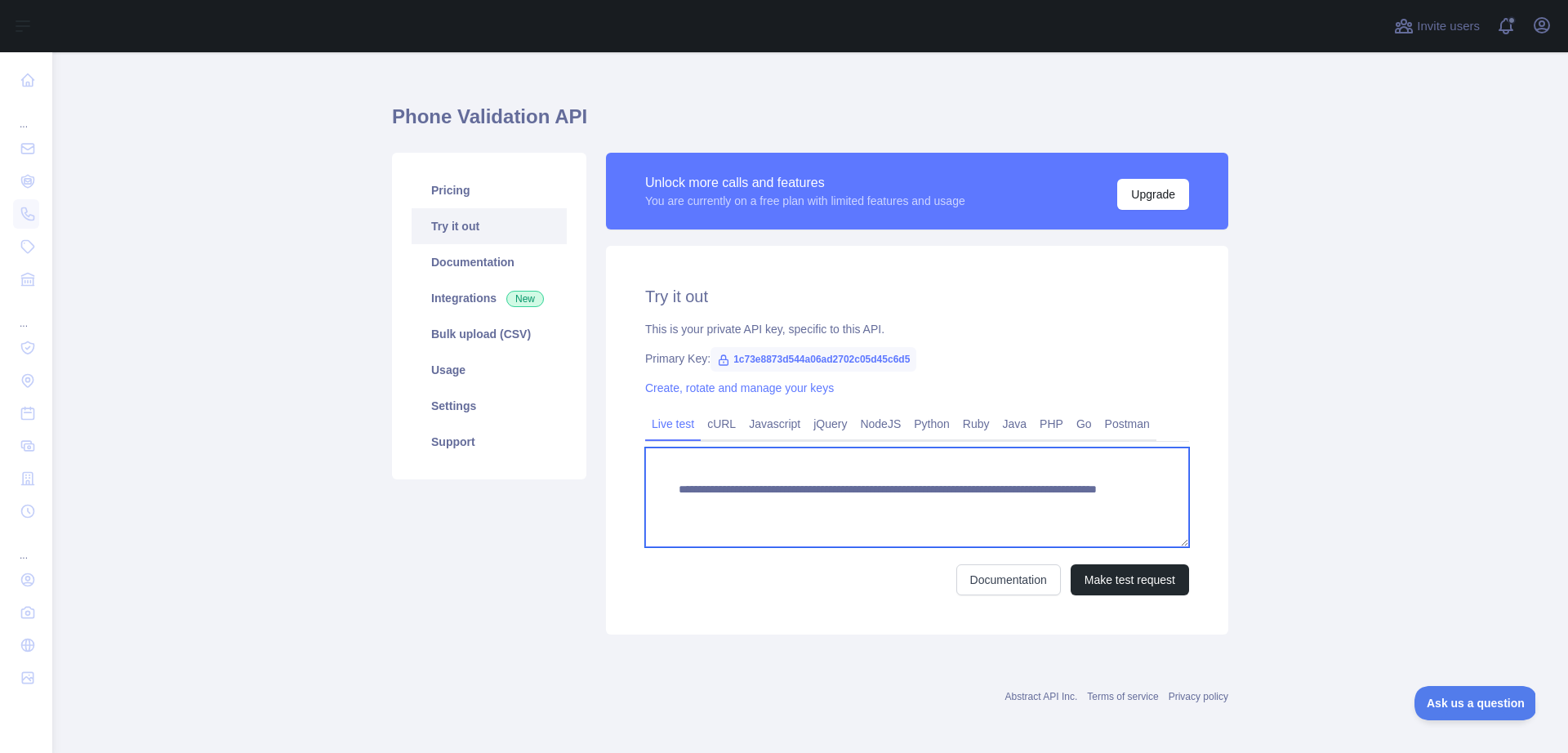
drag, startPoint x: 1095, startPoint y: 513, endPoint x: 657, endPoint y: 533, distance: 438.5
click at [645, 465] on textarea "**********" at bounding box center [917, 498] width 544 height 100
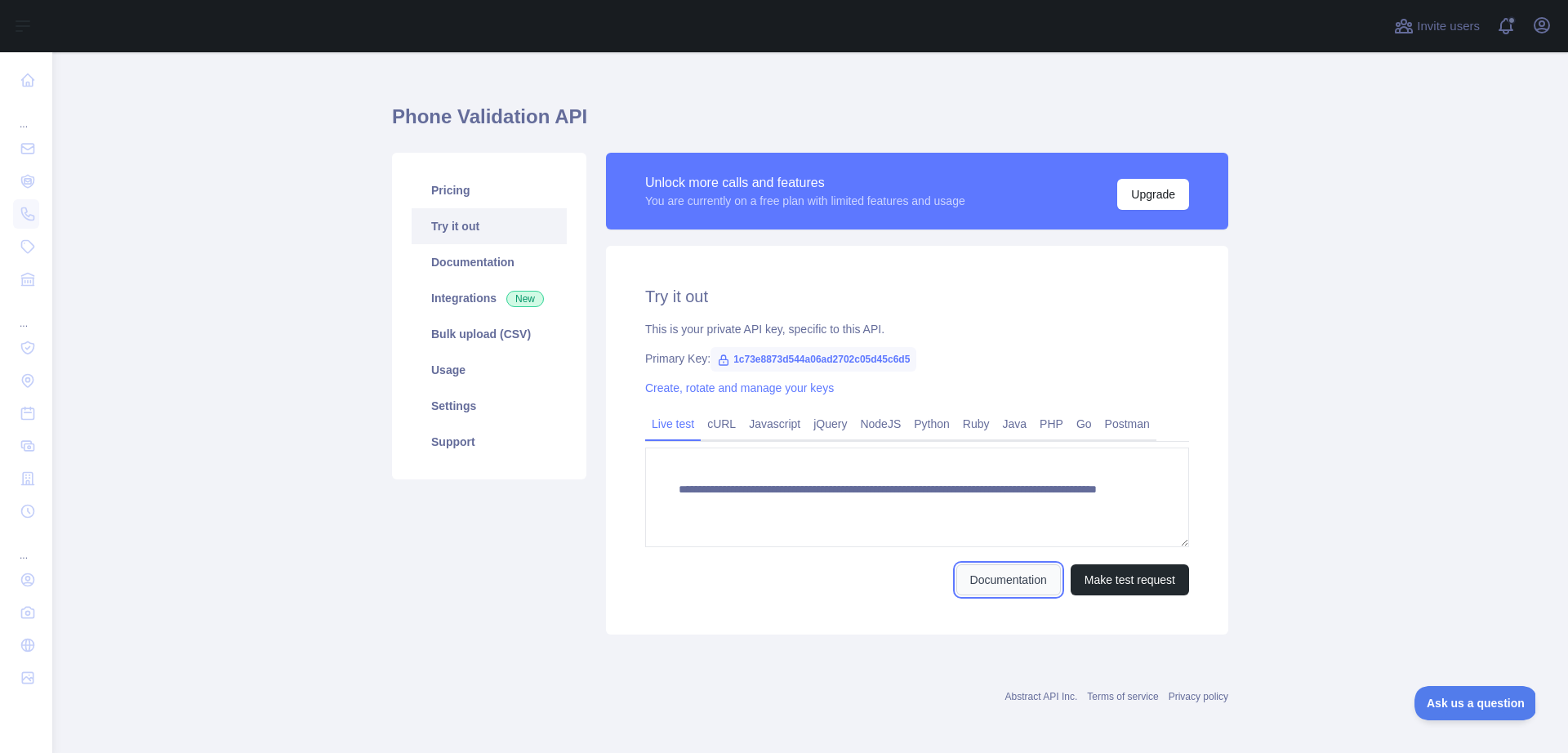
click at [988, 569] on link "Documentation" at bounding box center [1008, 580] width 104 height 31
click at [687, 394] on link "Create, rotate and manage your keys" at bounding box center [739, 388] width 189 height 13
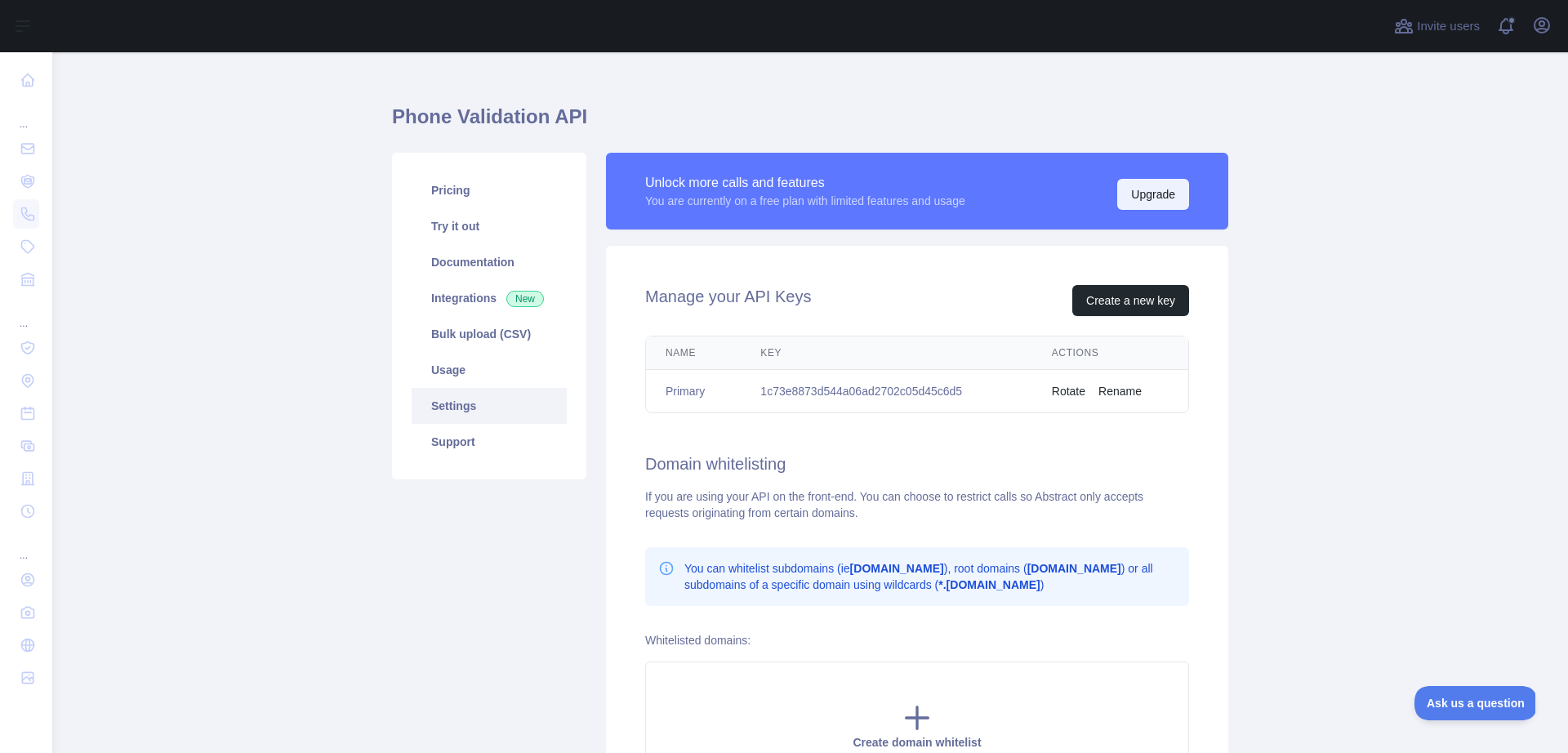
click at [1142, 191] on button "Upgrade" at bounding box center [1153, 194] width 72 height 31
